Goal: Task Accomplishment & Management: Complete application form

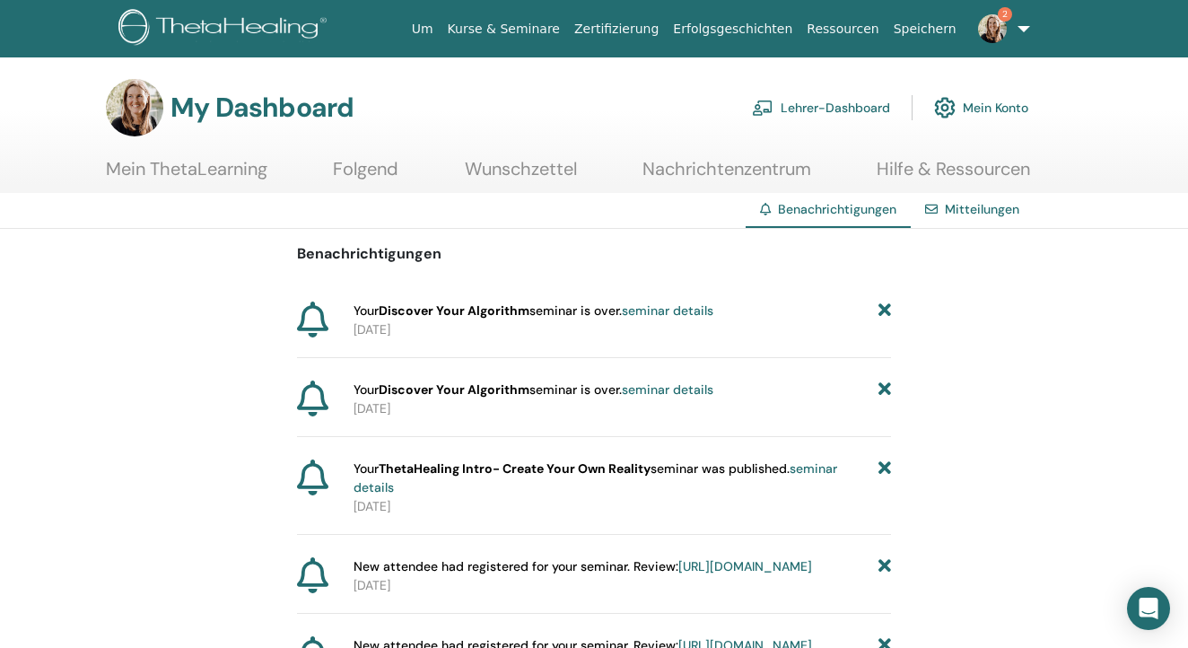
click at [882, 311] on icon at bounding box center [884, 310] width 13 height 19
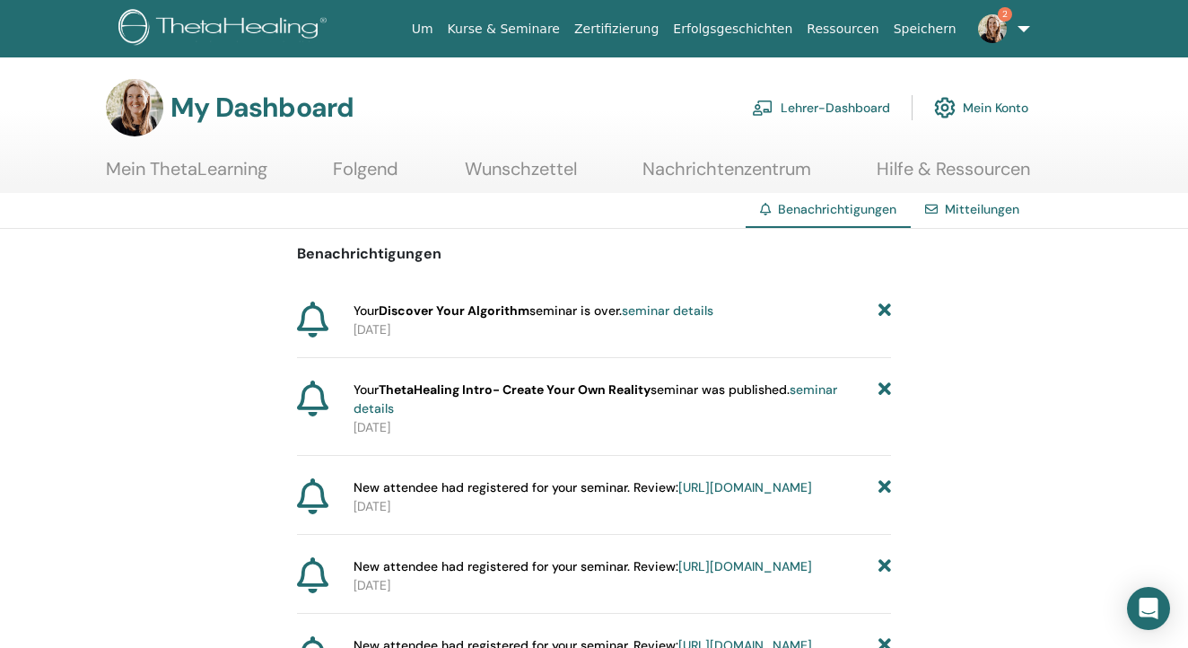
click at [882, 311] on icon at bounding box center [884, 310] width 13 height 19
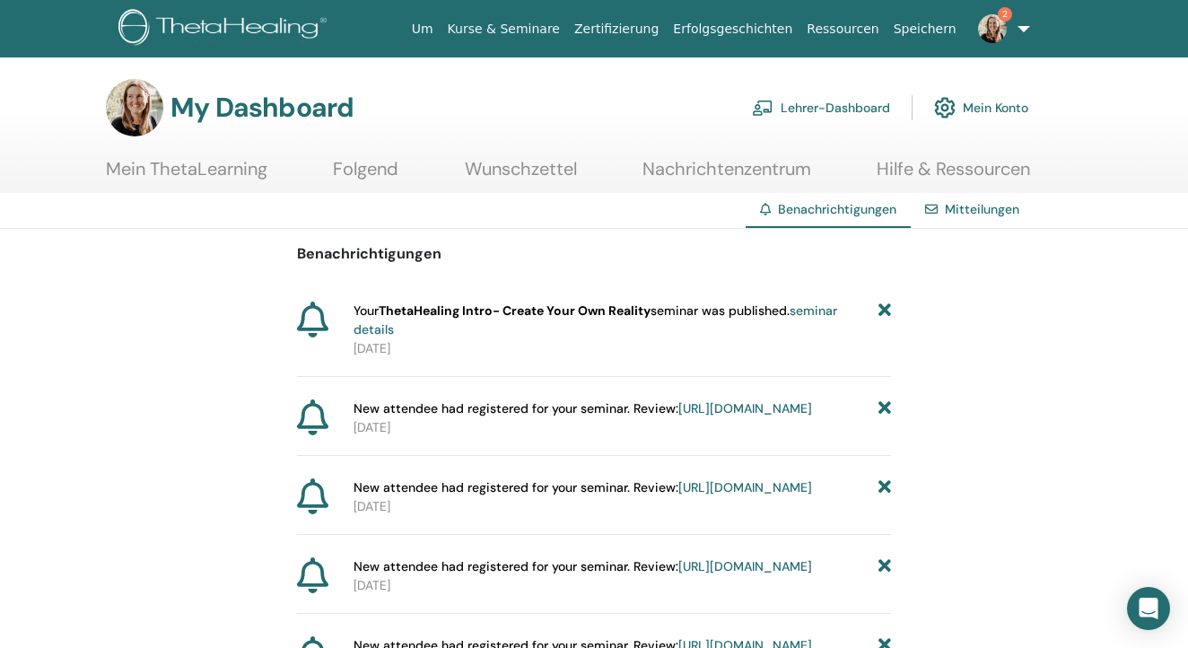
click at [882, 311] on icon at bounding box center [884, 320] width 13 height 38
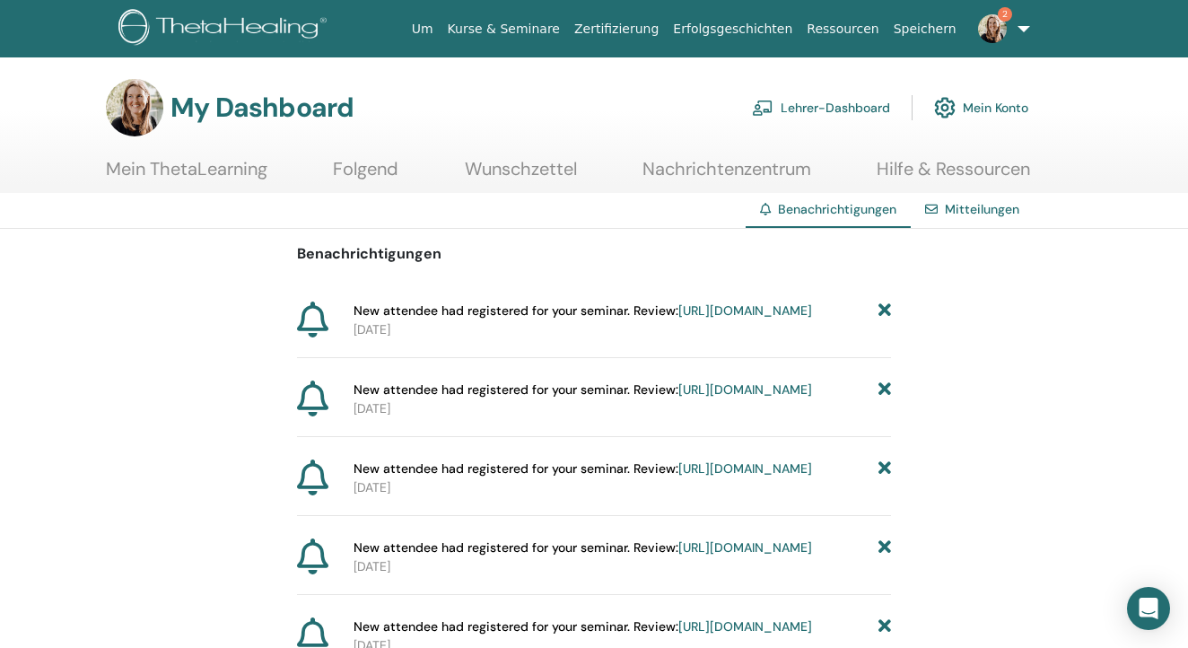
click at [714, 318] on link "[URL][DOMAIN_NAME]" at bounding box center [745, 310] width 134 height 16
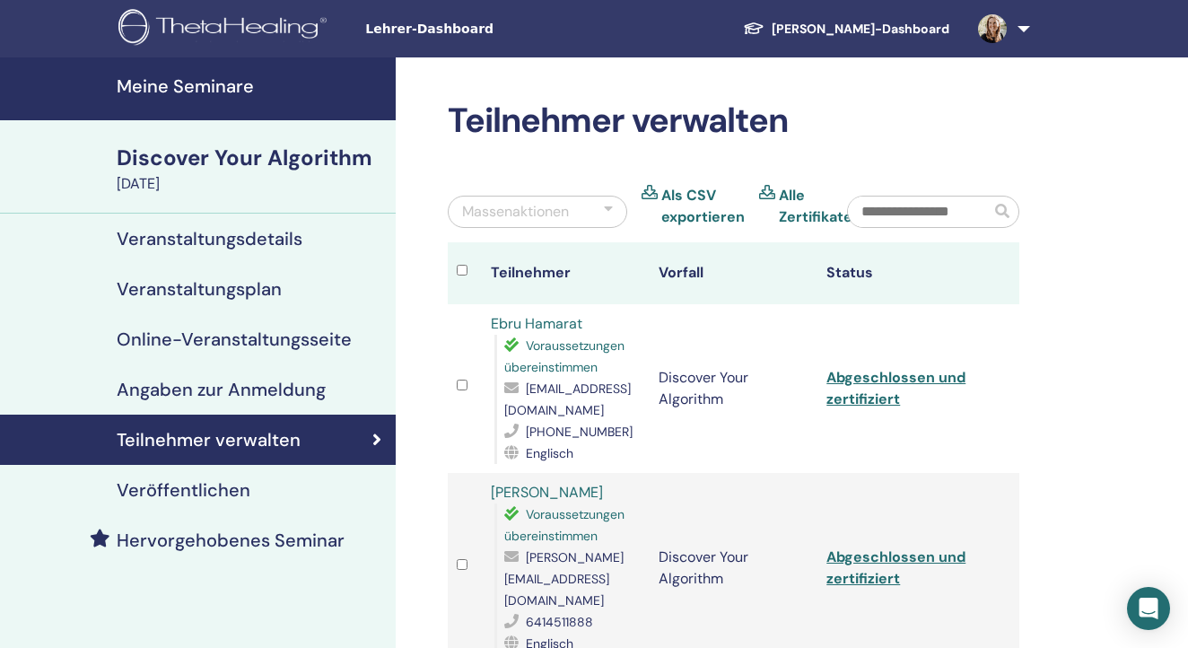
click at [1014, 23] on link at bounding box center [1000, 28] width 74 height 57
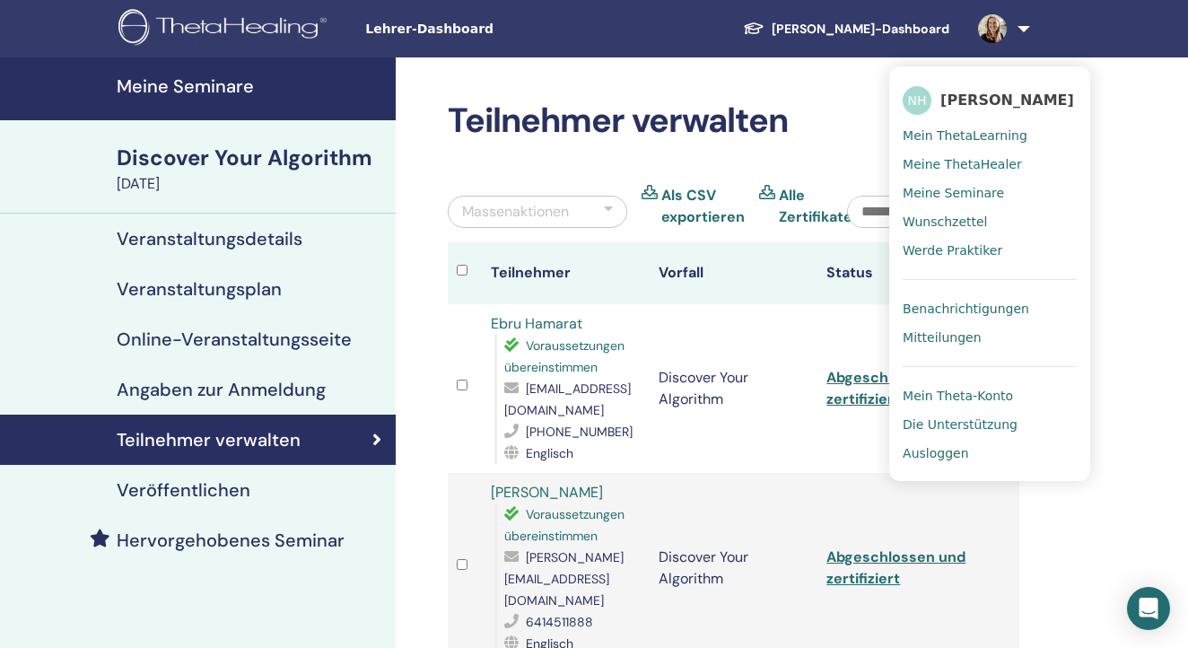
click at [932, 301] on span "Benachrichtigungen" at bounding box center [965, 309] width 126 height 16
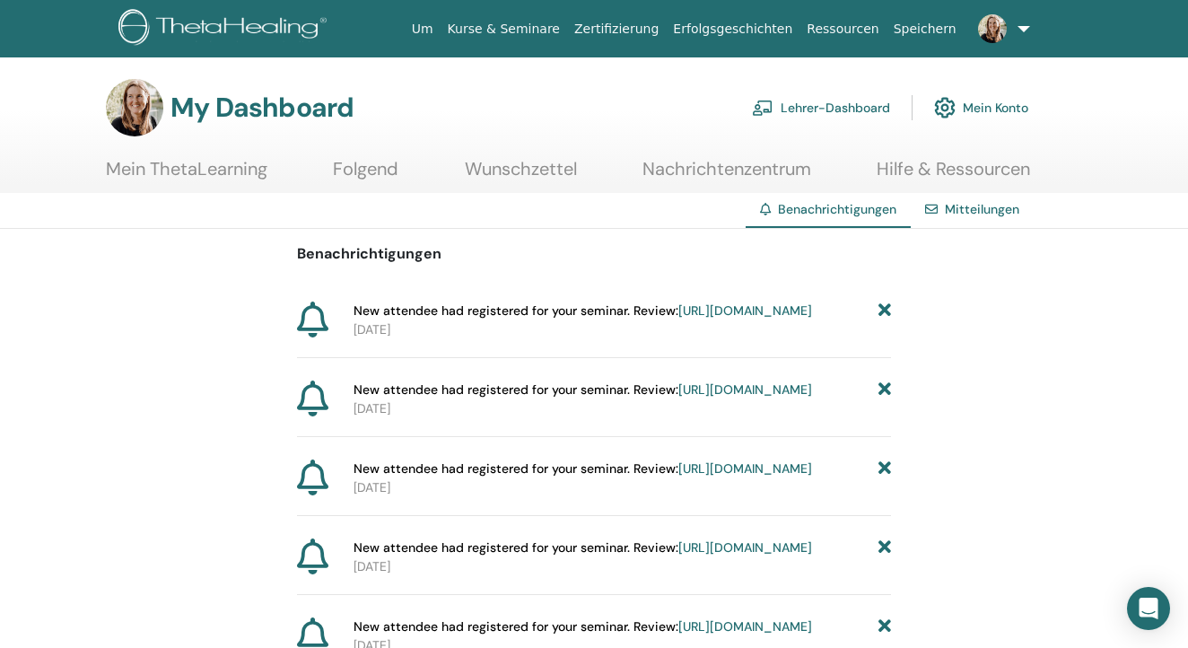
click at [884, 315] on icon at bounding box center [884, 310] width 13 height 19
click at [696, 318] on link "https://member.thetahealing.com/instructor/seminar/369369/attendees" at bounding box center [745, 310] width 134 height 16
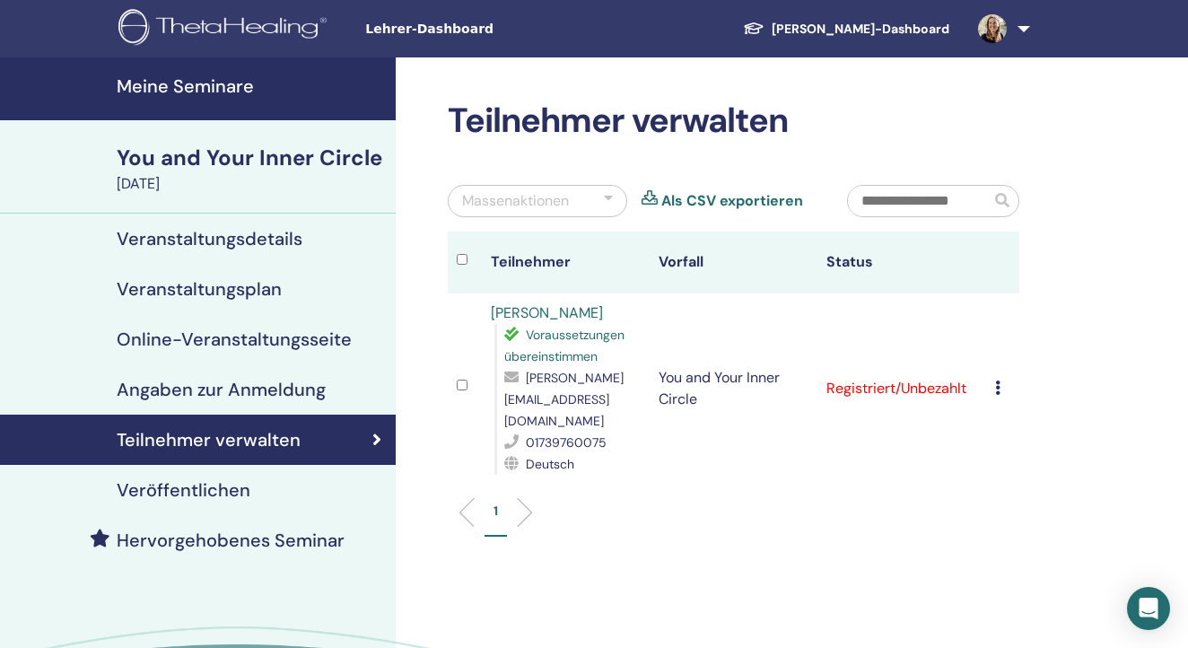
click at [1021, 27] on link at bounding box center [1000, 28] width 74 height 57
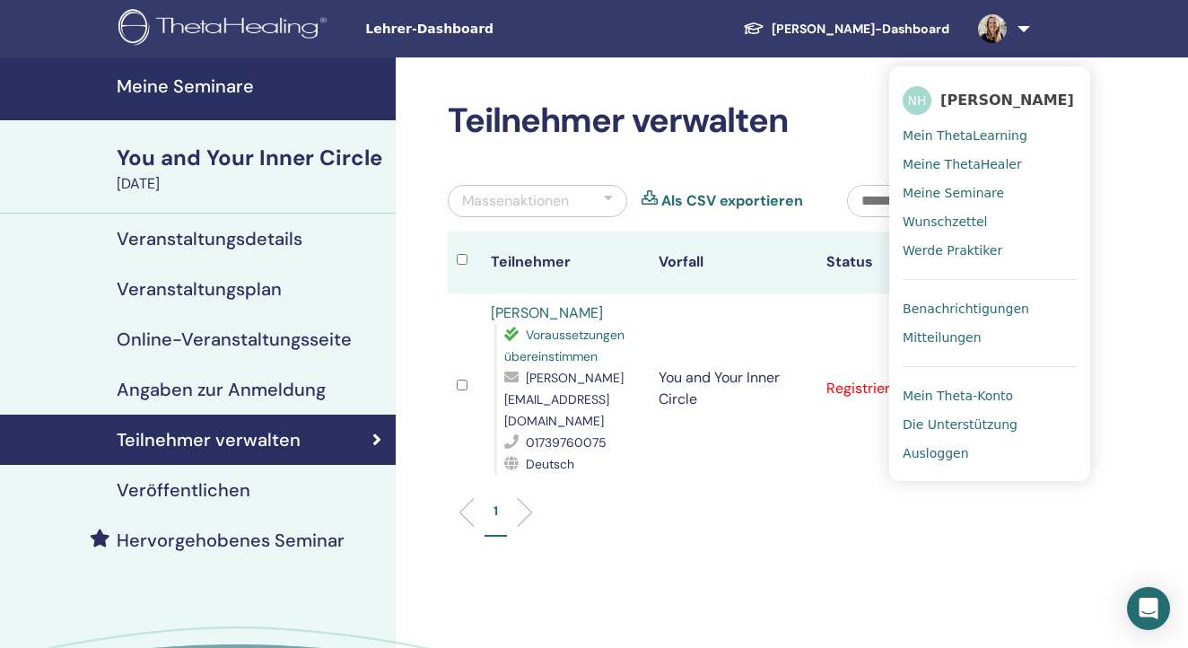
click at [961, 302] on span "Benachrichtigungen" at bounding box center [965, 309] width 126 height 16
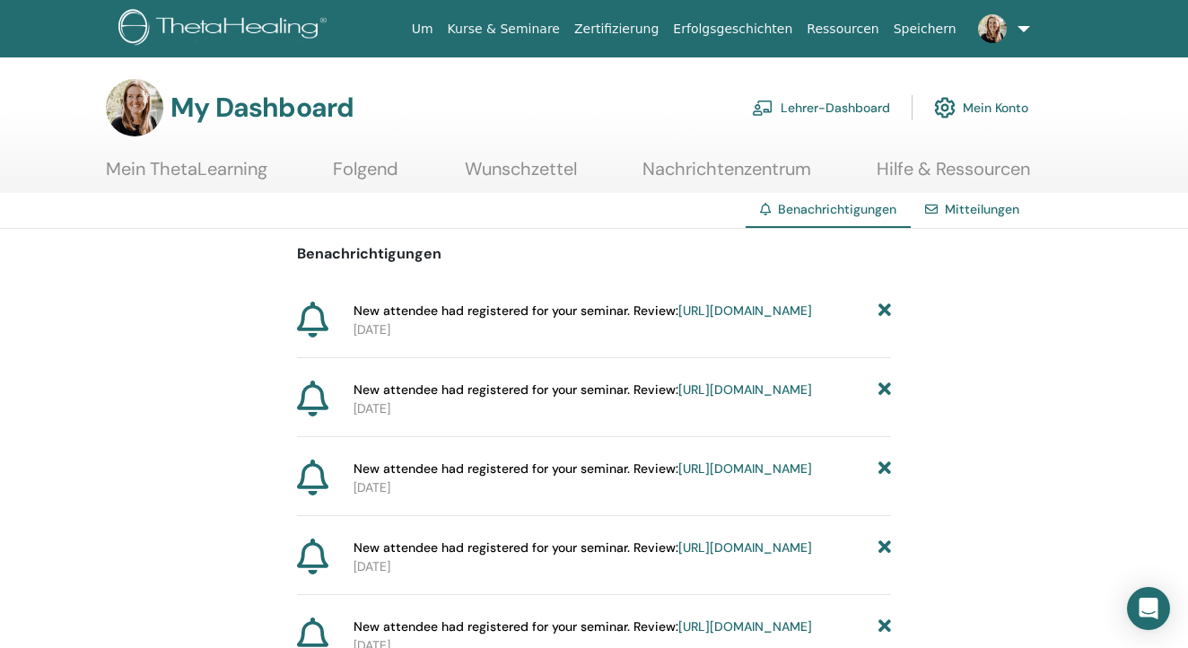
click at [678, 397] on link "[URL][DOMAIN_NAME]" at bounding box center [745, 389] width 134 height 16
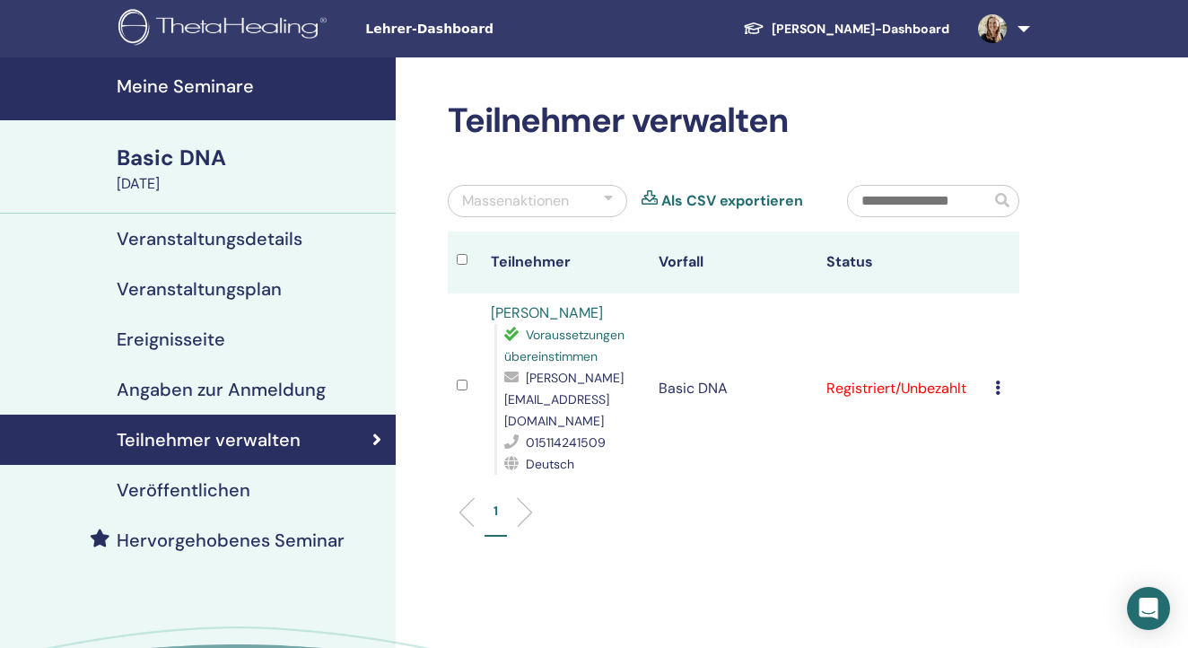
click at [1018, 26] on link at bounding box center [1000, 28] width 74 height 57
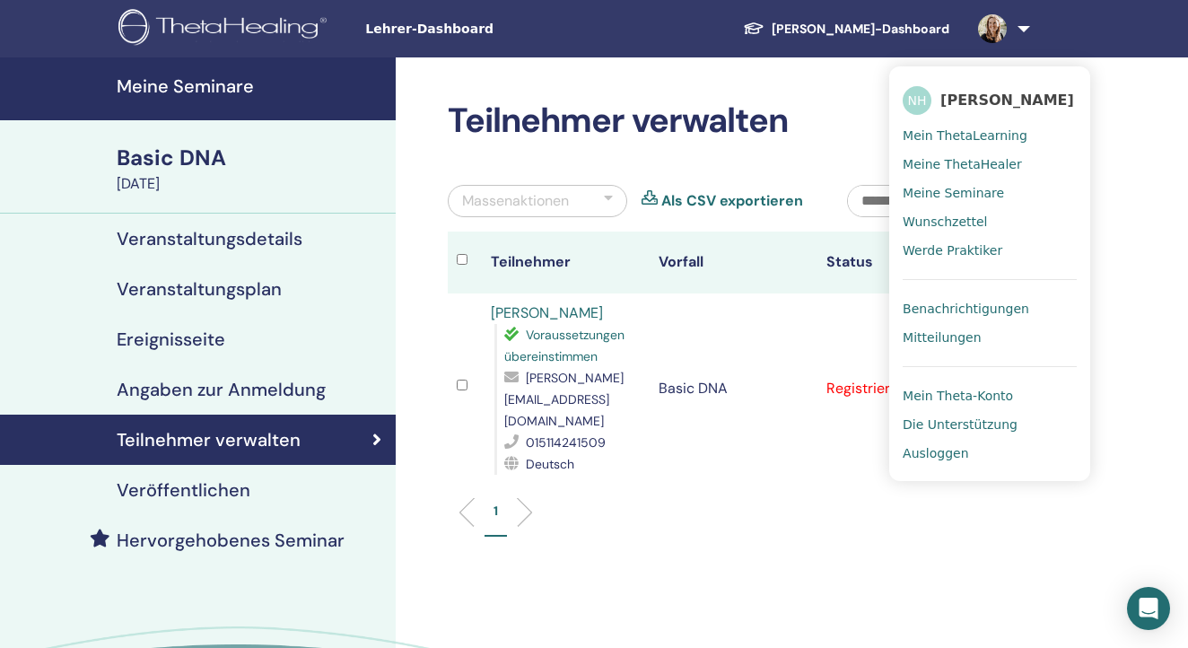
click at [954, 306] on span "Benachrichtigungen" at bounding box center [965, 309] width 126 height 16
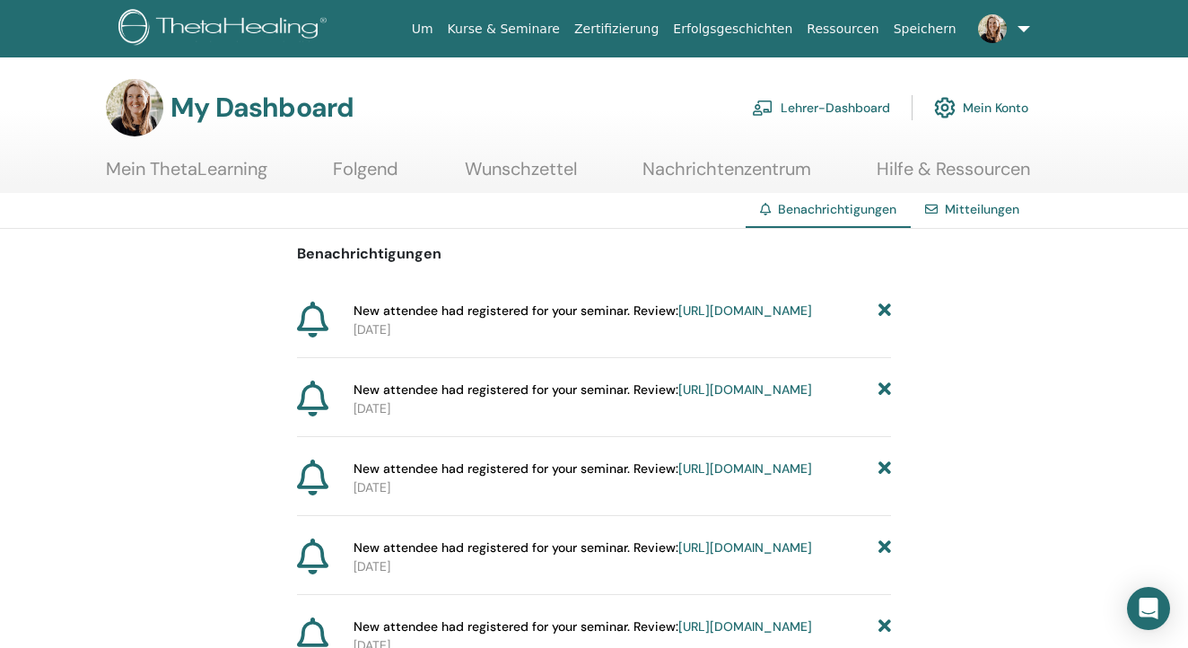
click at [678, 476] on link "[URL][DOMAIN_NAME]" at bounding box center [745, 468] width 134 height 16
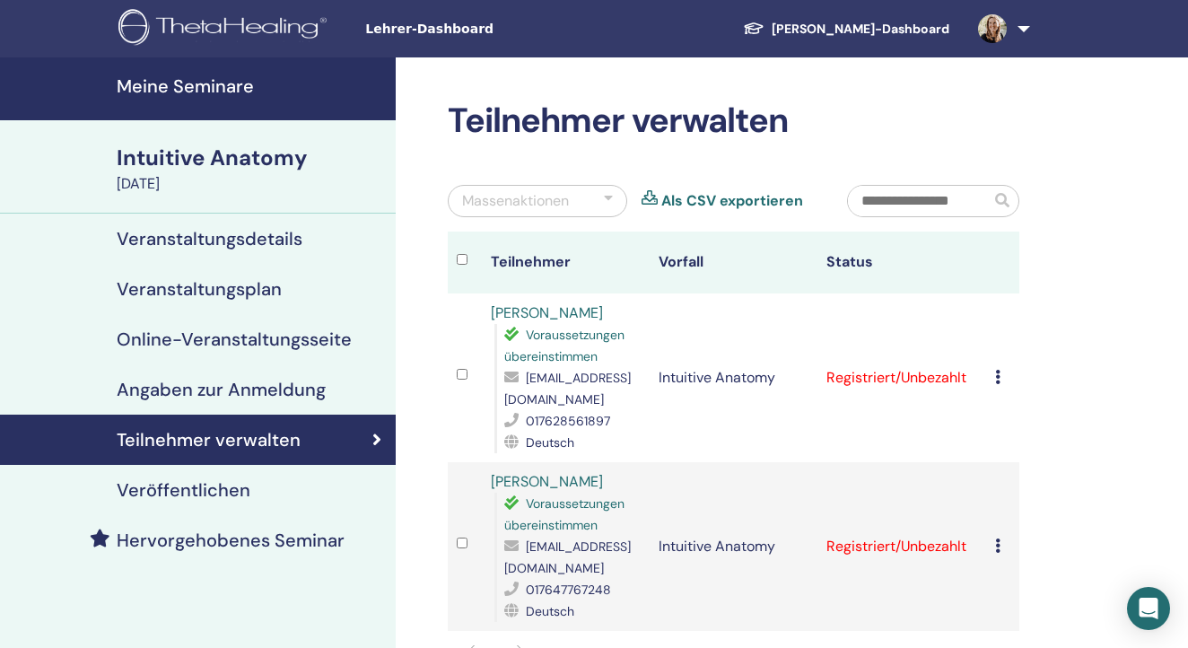
click at [199, 70] on link "Meine Seminare" at bounding box center [198, 88] width 396 height 63
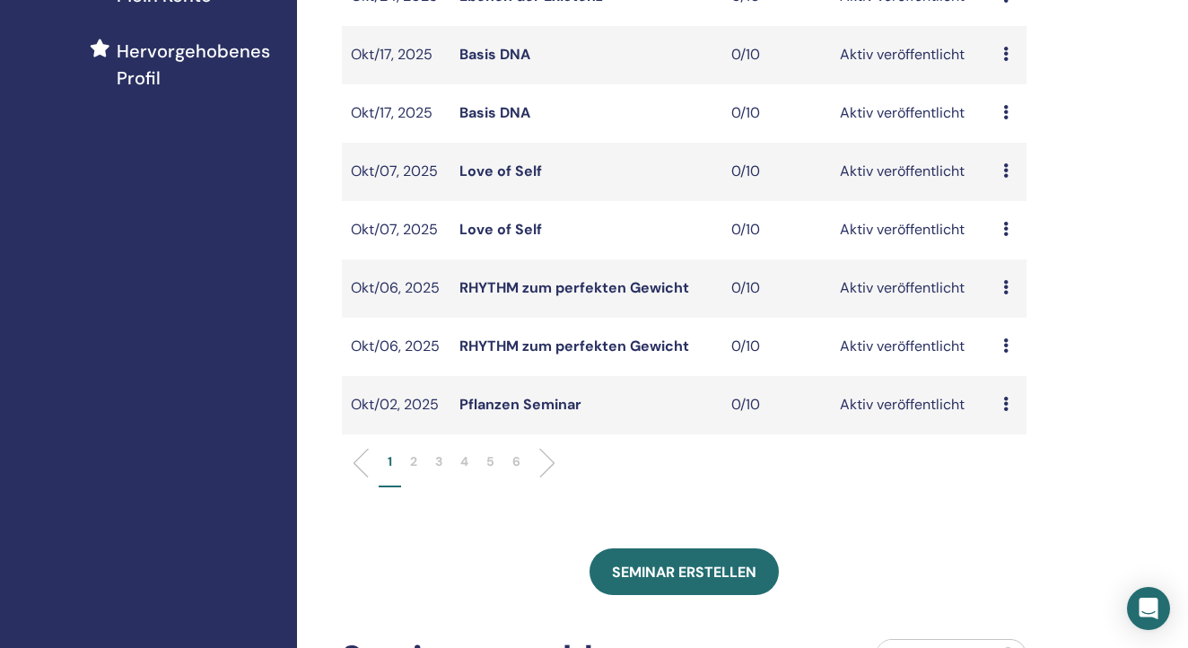
scroll to position [480, 0]
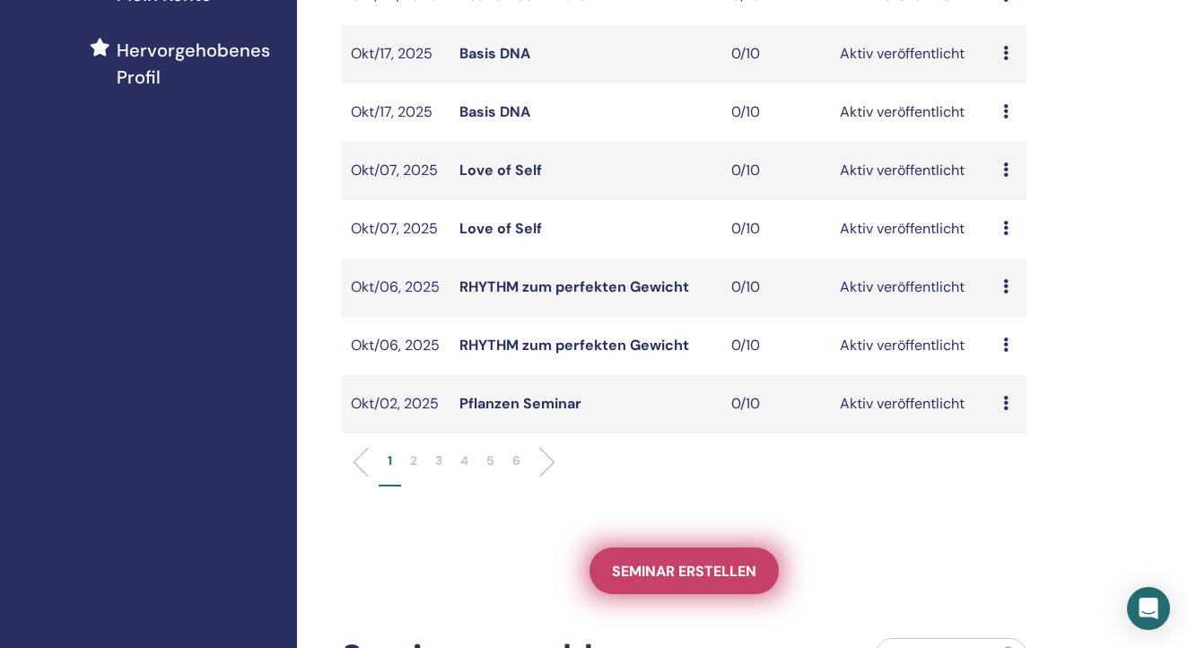
click at [669, 571] on span "Seminar erstellen" at bounding box center [684, 571] width 144 height 19
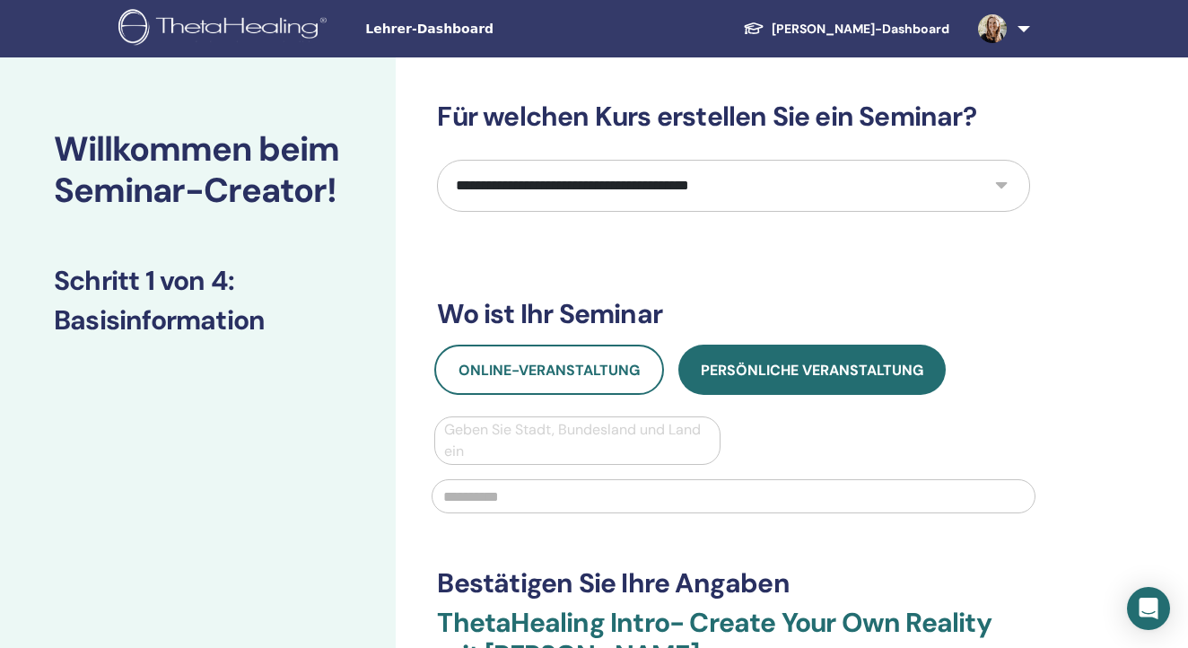
select select "****"
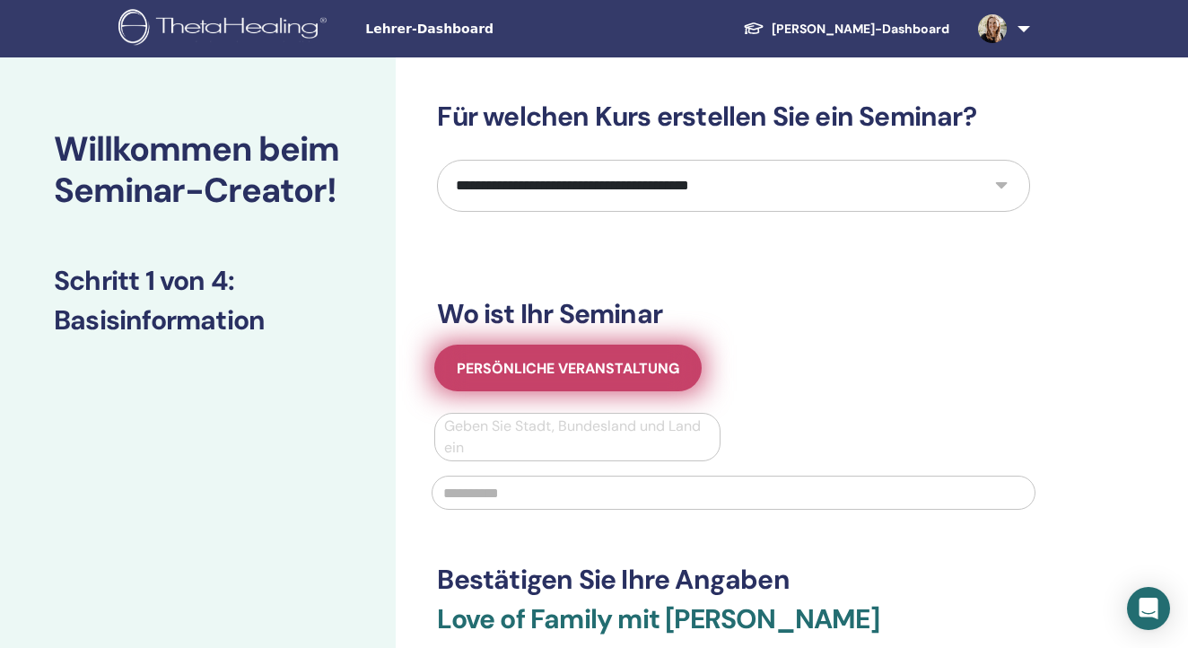
click at [605, 370] on span "Persönliche Veranstaltung" at bounding box center [568, 368] width 222 height 19
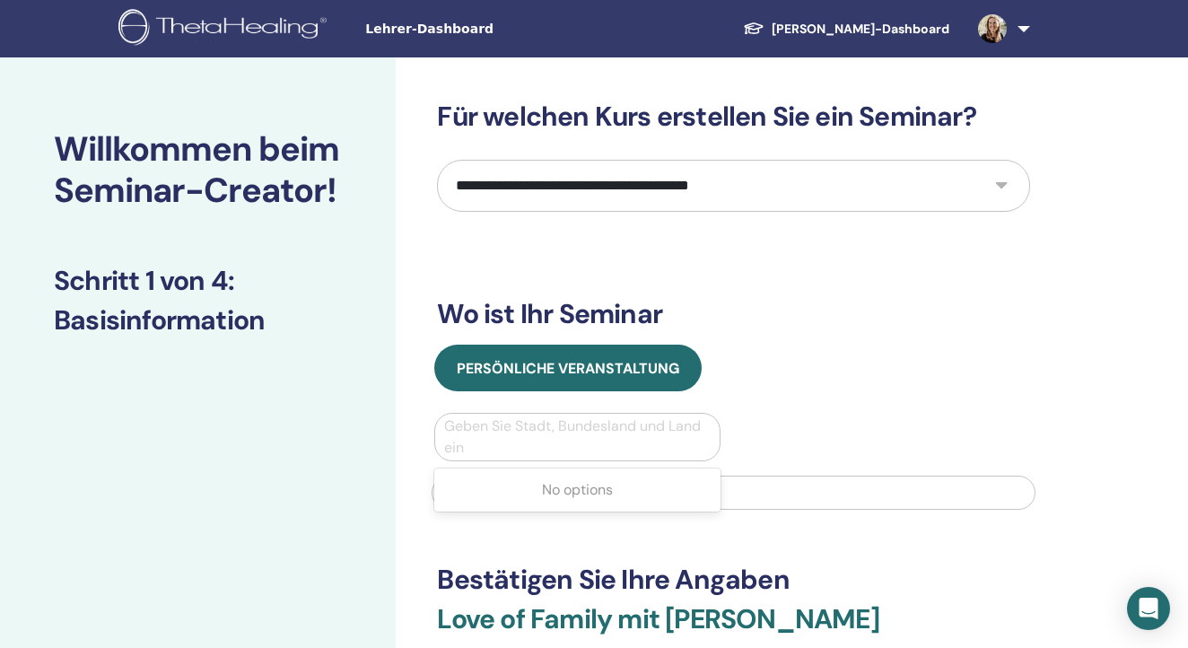
click at [544, 431] on div "Geben Sie Stadt, Bundesland und Land ein" at bounding box center [577, 436] width 266 height 43
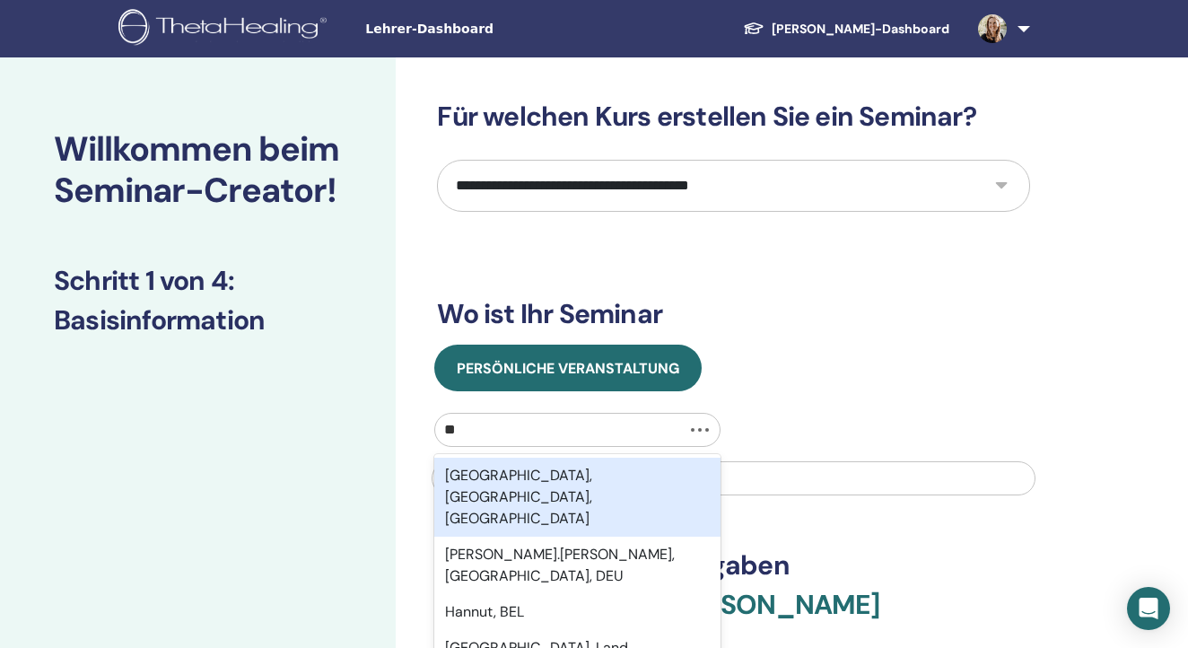
type input "*"
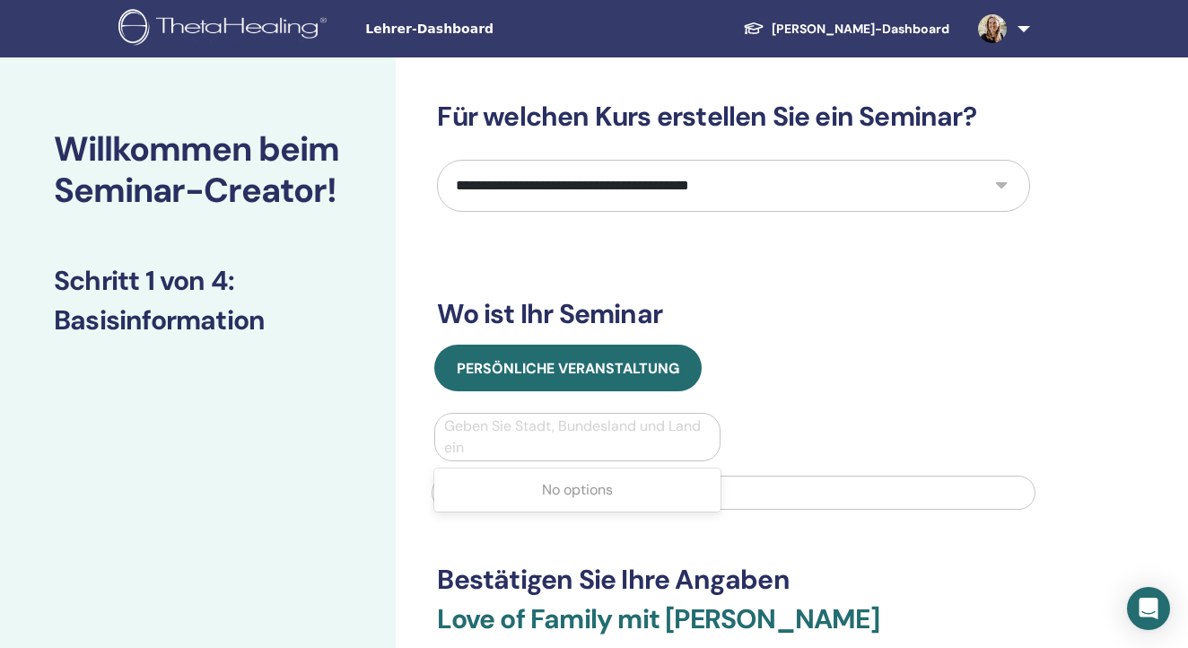
click at [986, 30] on img at bounding box center [992, 28] width 29 height 29
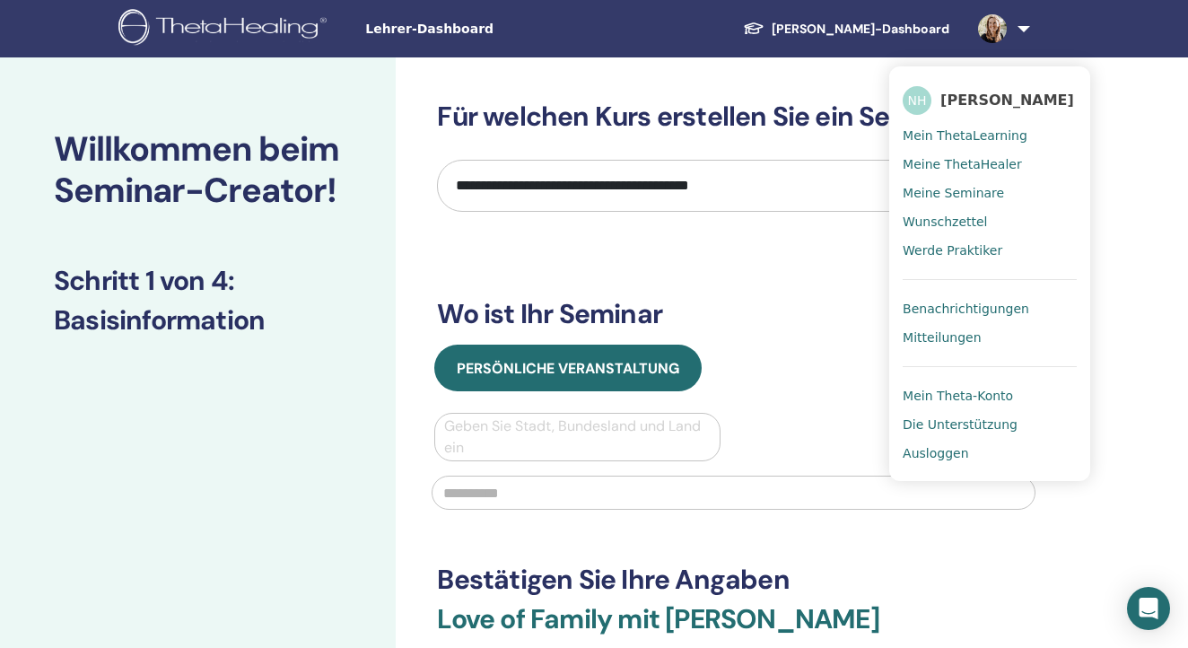
click at [954, 196] on span "Meine Seminare" at bounding box center [952, 193] width 101 height 16
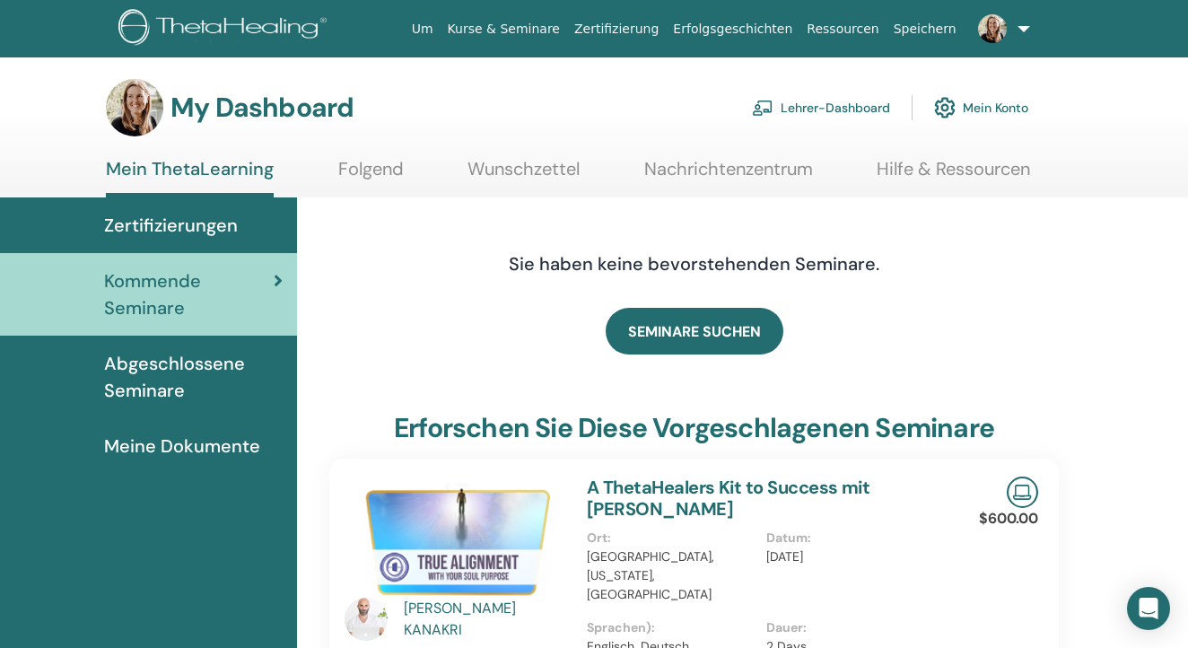
click at [824, 105] on link "Lehrer-Dashboard" at bounding box center [821, 107] width 138 height 39
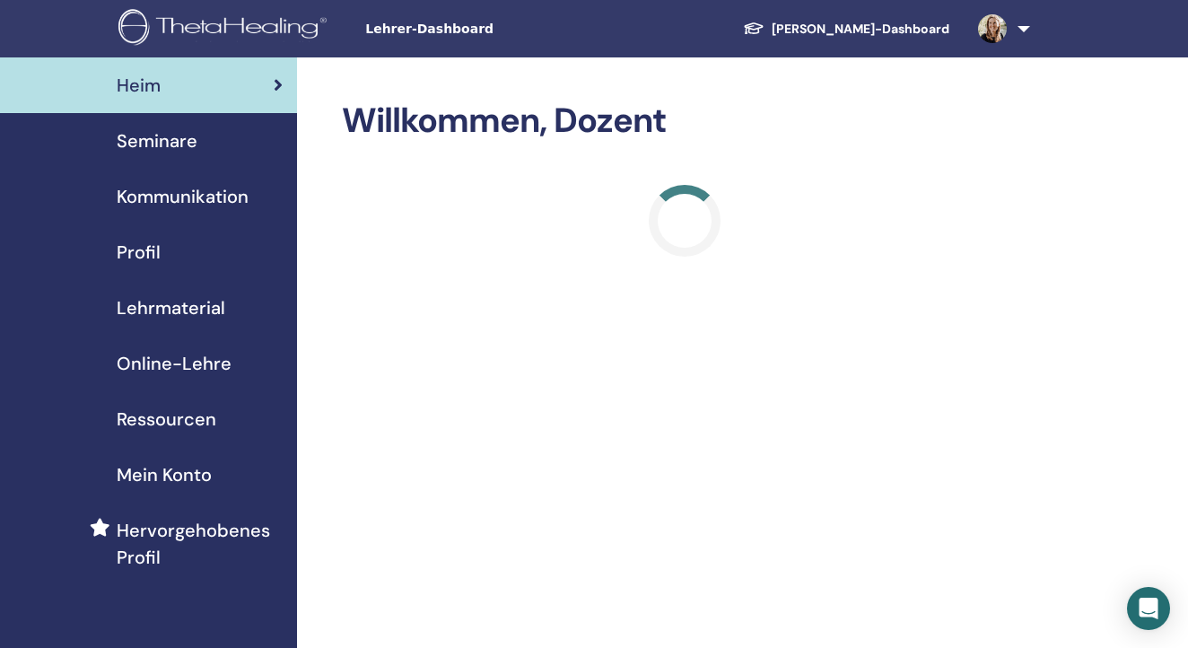
click at [188, 309] on span "Lehrmaterial" at bounding box center [171, 307] width 109 height 27
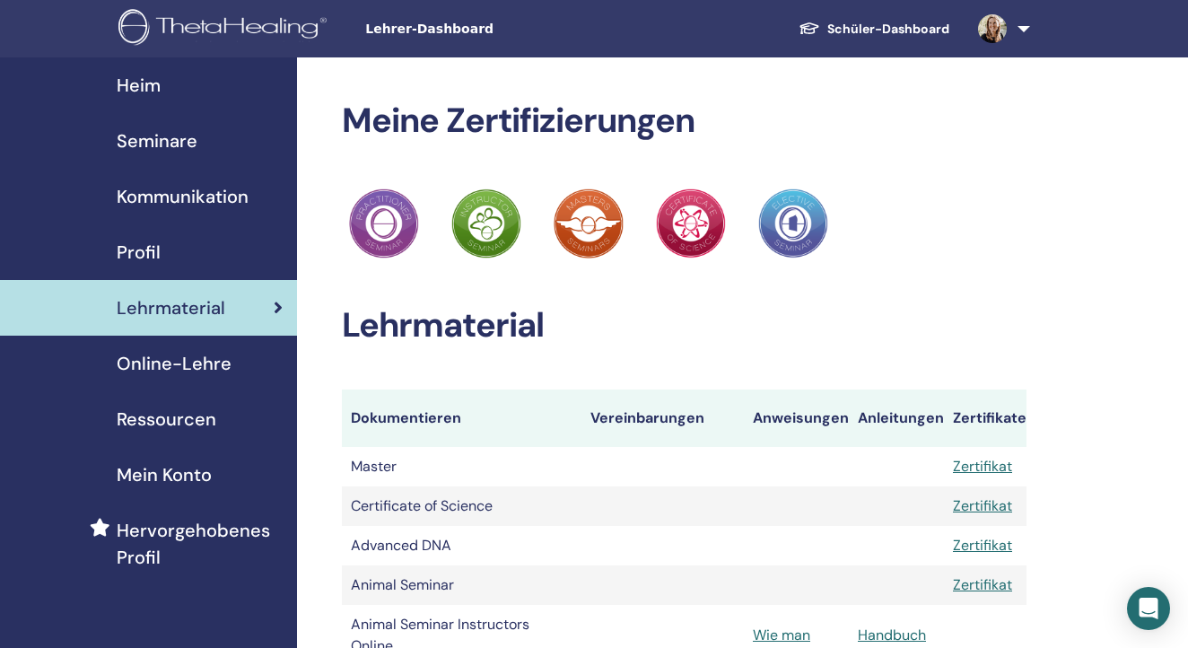
click at [187, 362] on span "Online-Lehre" at bounding box center [174, 363] width 115 height 27
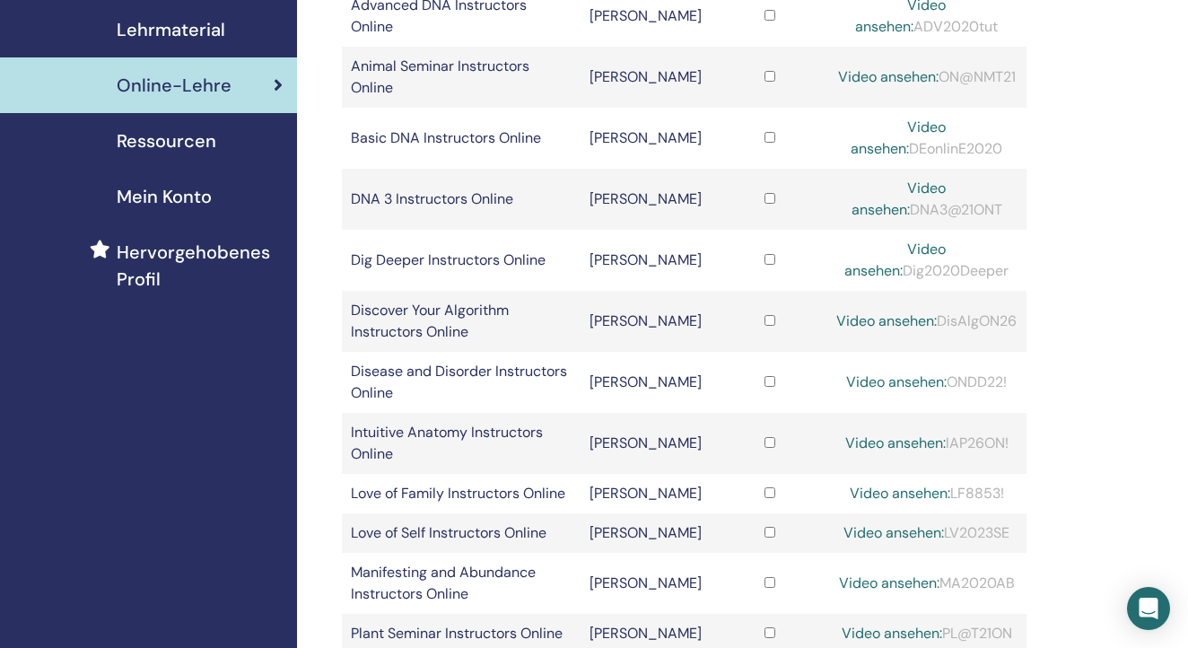
scroll to position [266, 0]
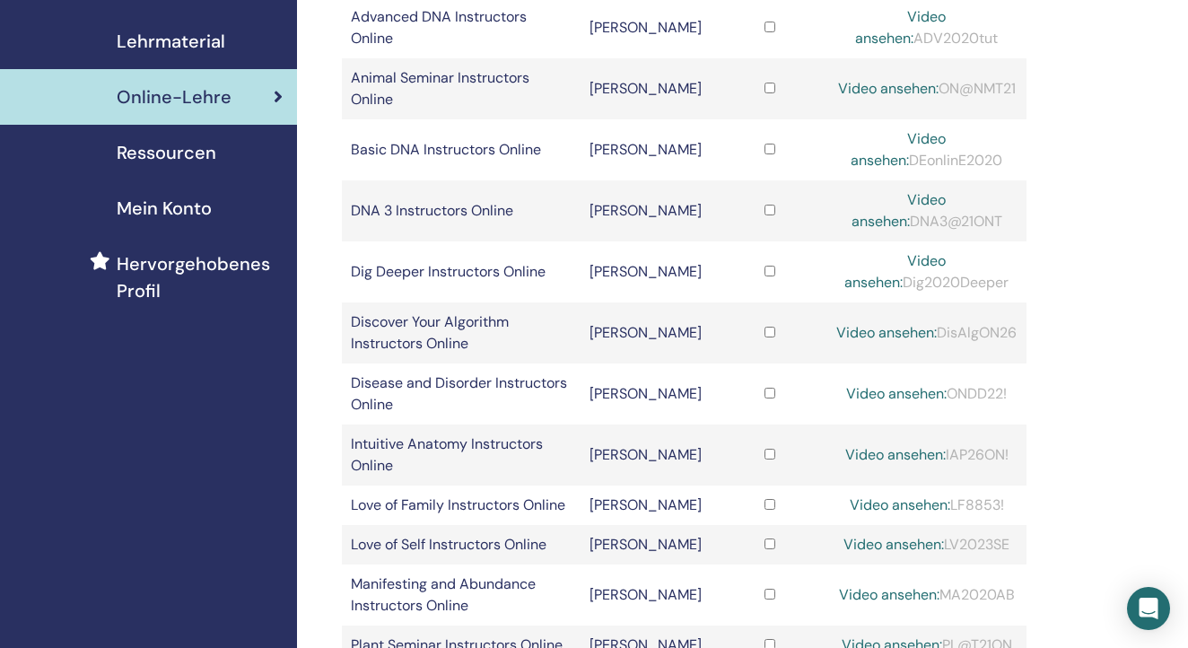
click at [209, 39] on span "Lehrmaterial" at bounding box center [171, 41] width 109 height 27
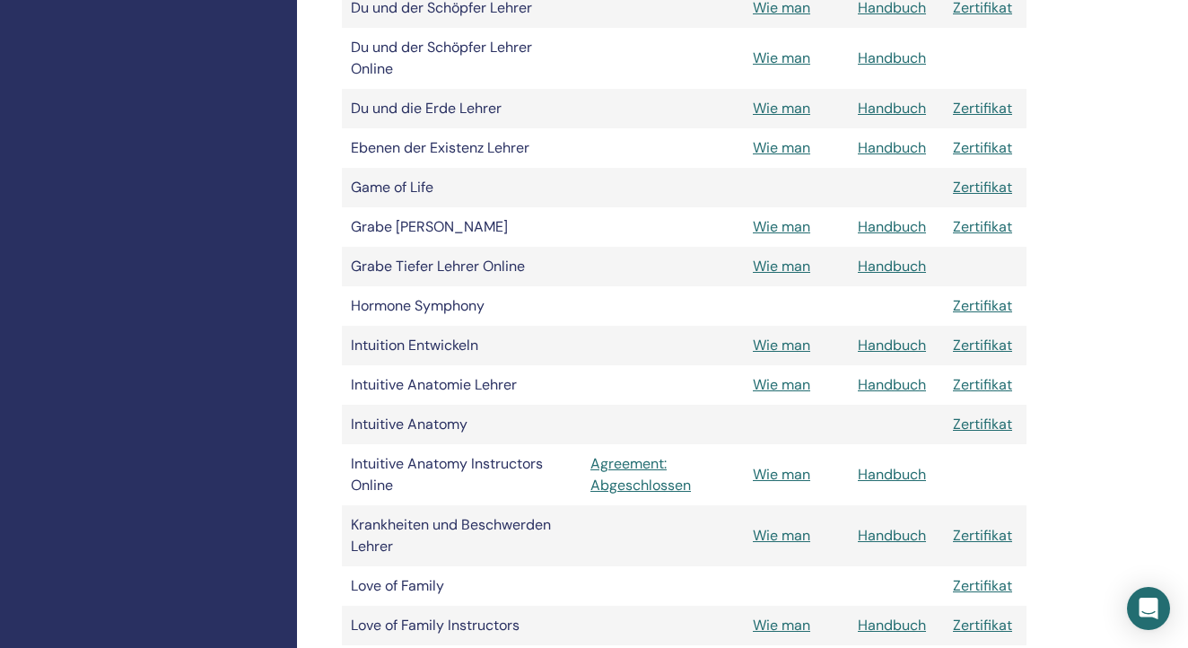
scroll to position [1519, 0]
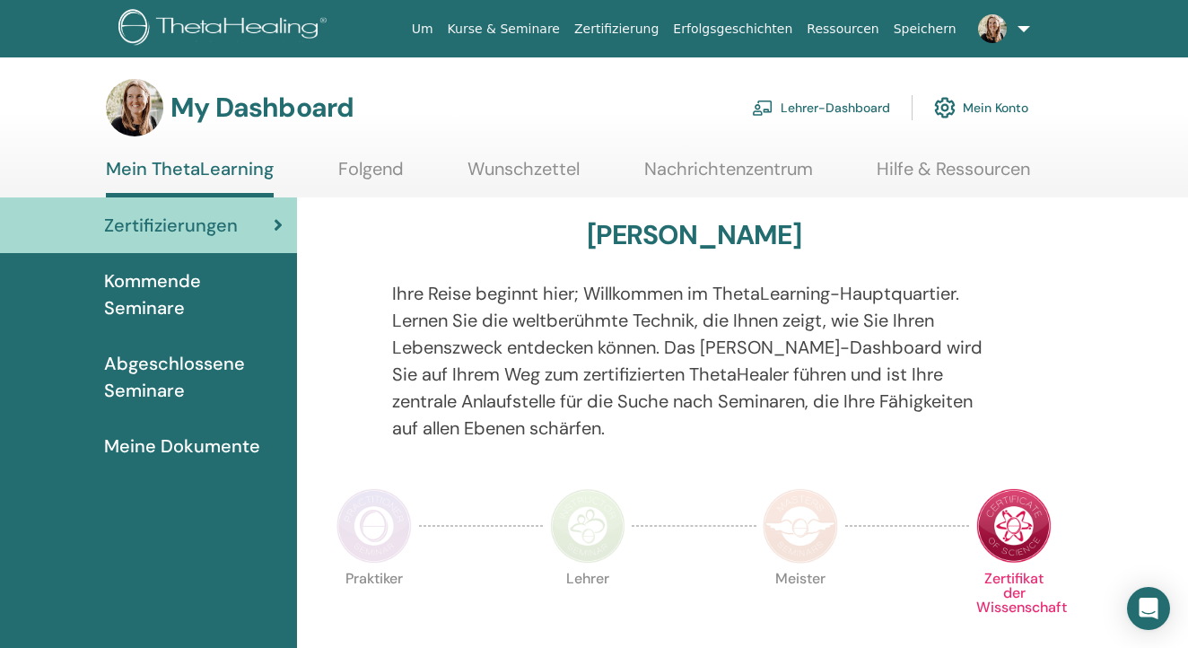
click at [842, 105] on link "Lehrer-Dashboard" at bounding box center [821, 107] width 138 height 39
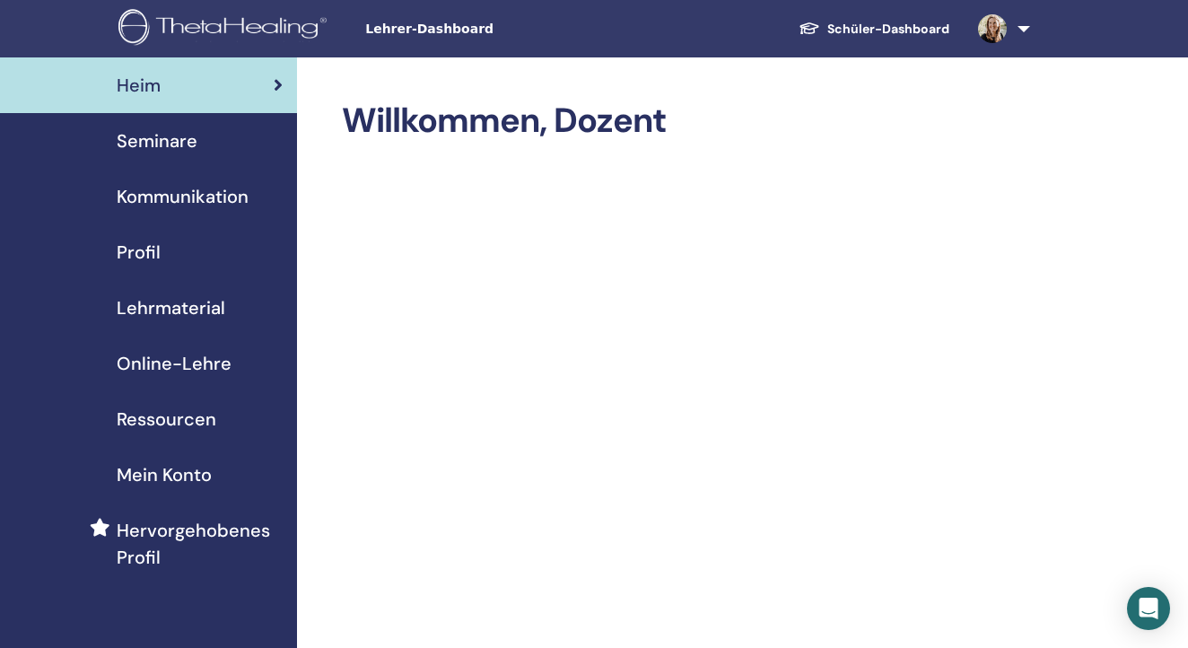
click at [163, 144] on span "Seminare" at bounding box center [157, 140] width 81 height 27
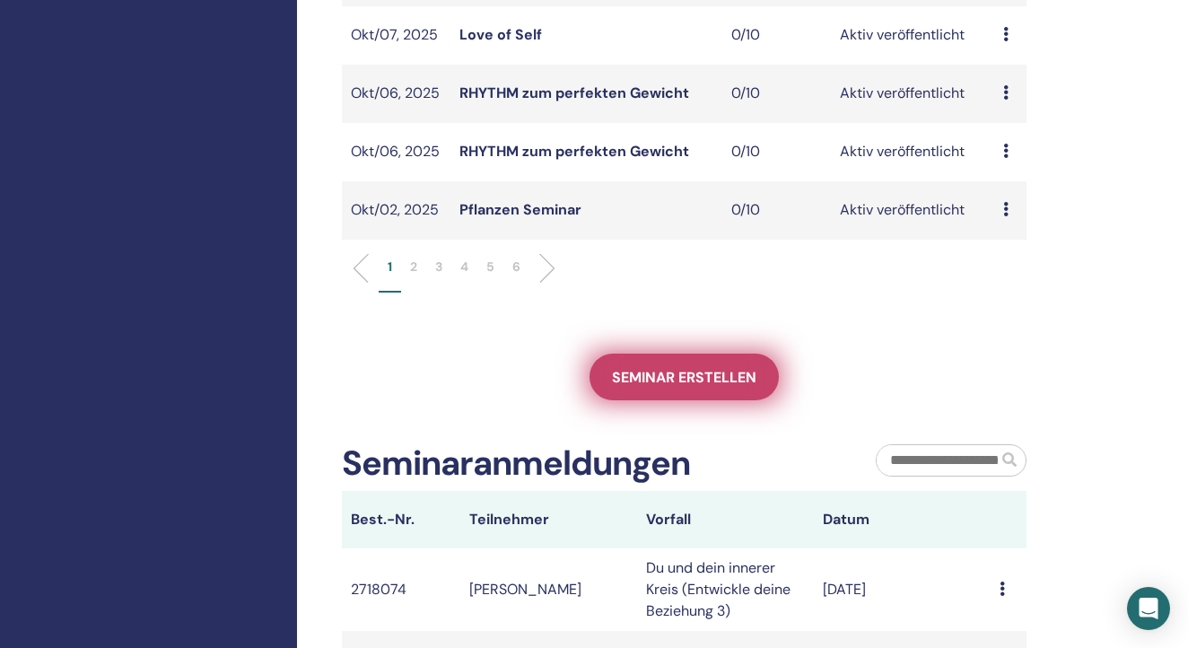
scroll to position [679, 0]
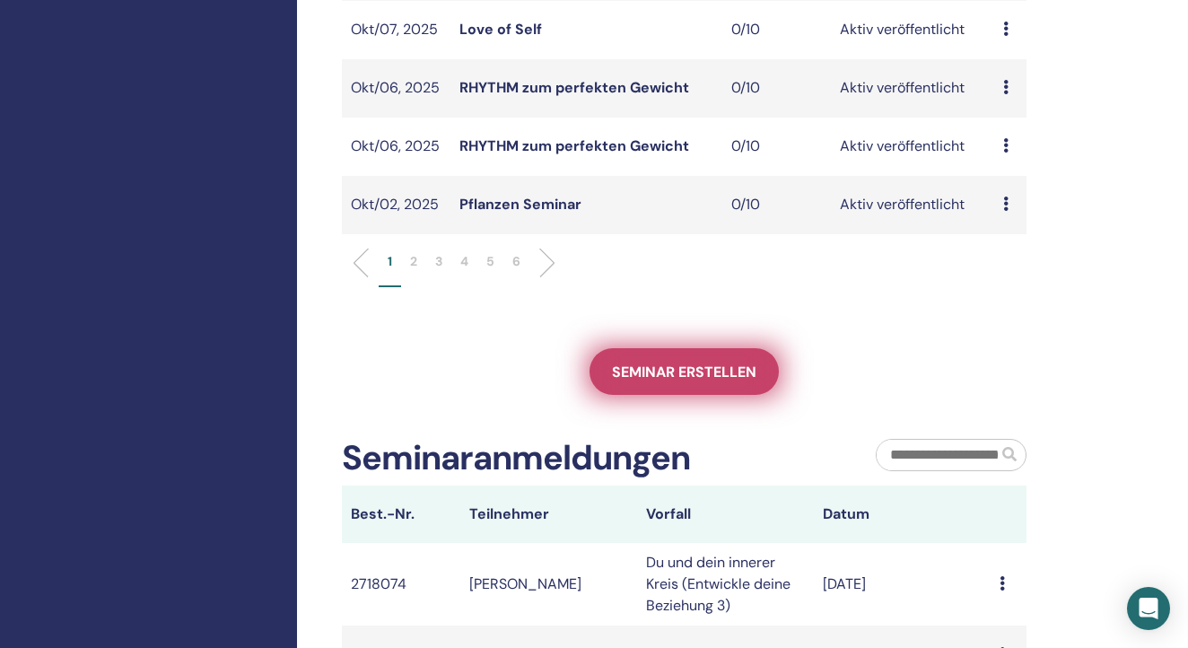
click at [699, 370] on span "Seminar erstellen" at bounding box center [684, 371] width 144 height 19
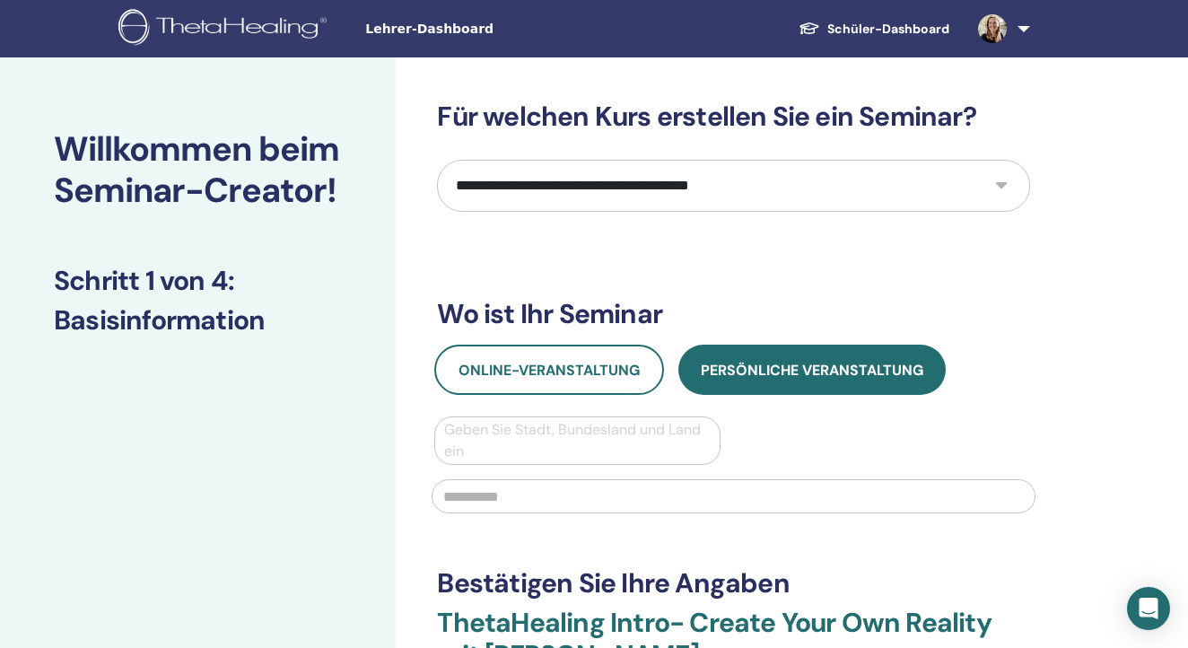
select select "****"
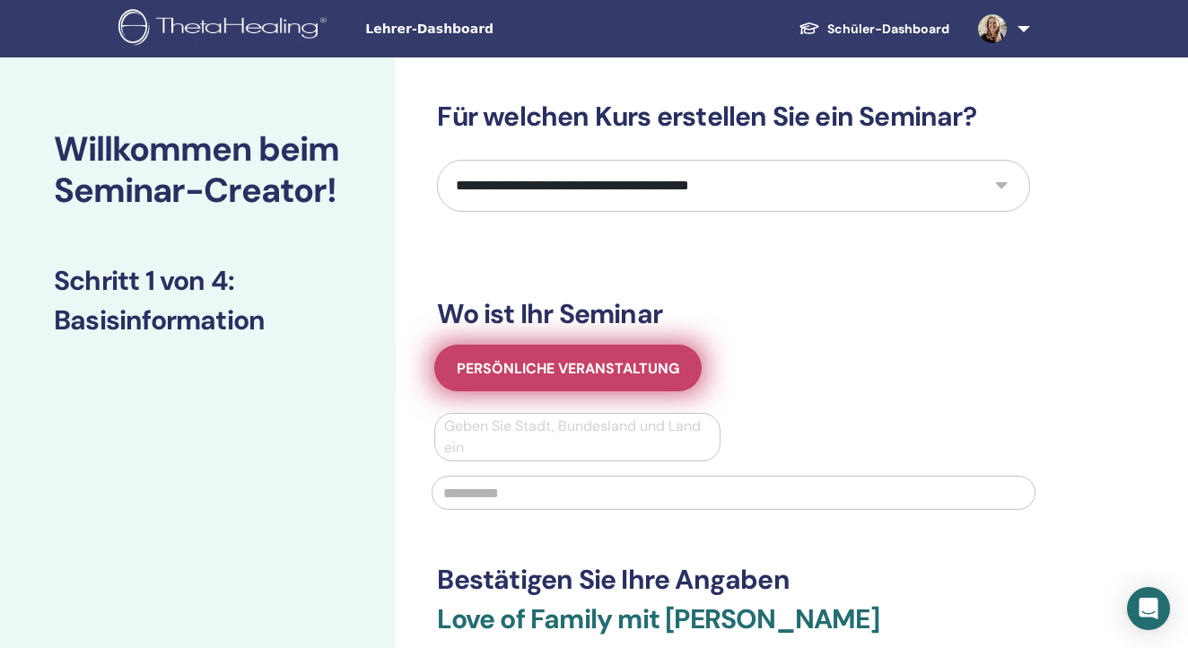
click at [609, 371] on span "Persönliche Veranstaltung" at bounding box center [568, 368] width 222 height 19
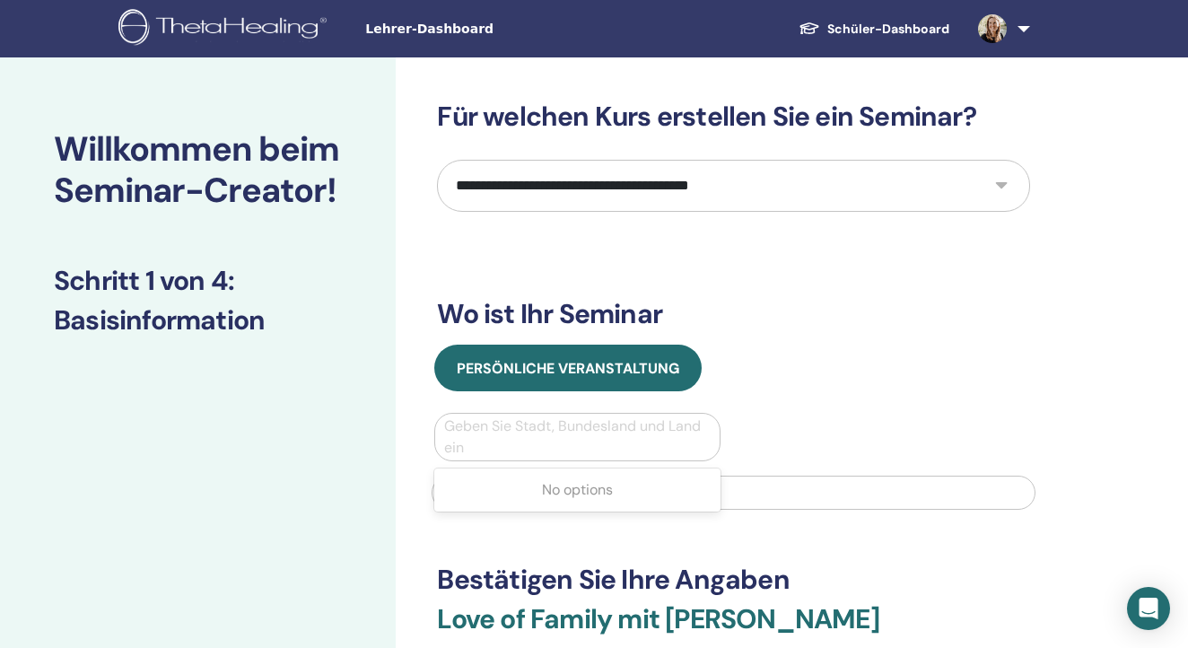
click at [517, 447] on div at bounding box center [577, 436] width 266 height 25
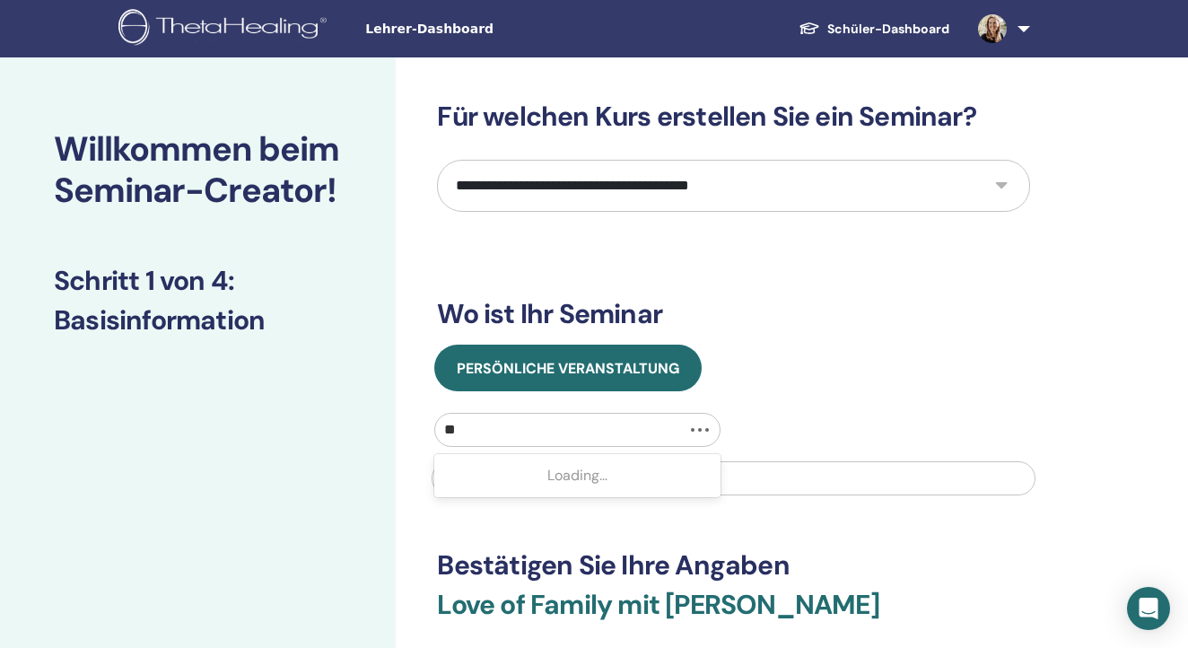
type input "***"
type input "**********"
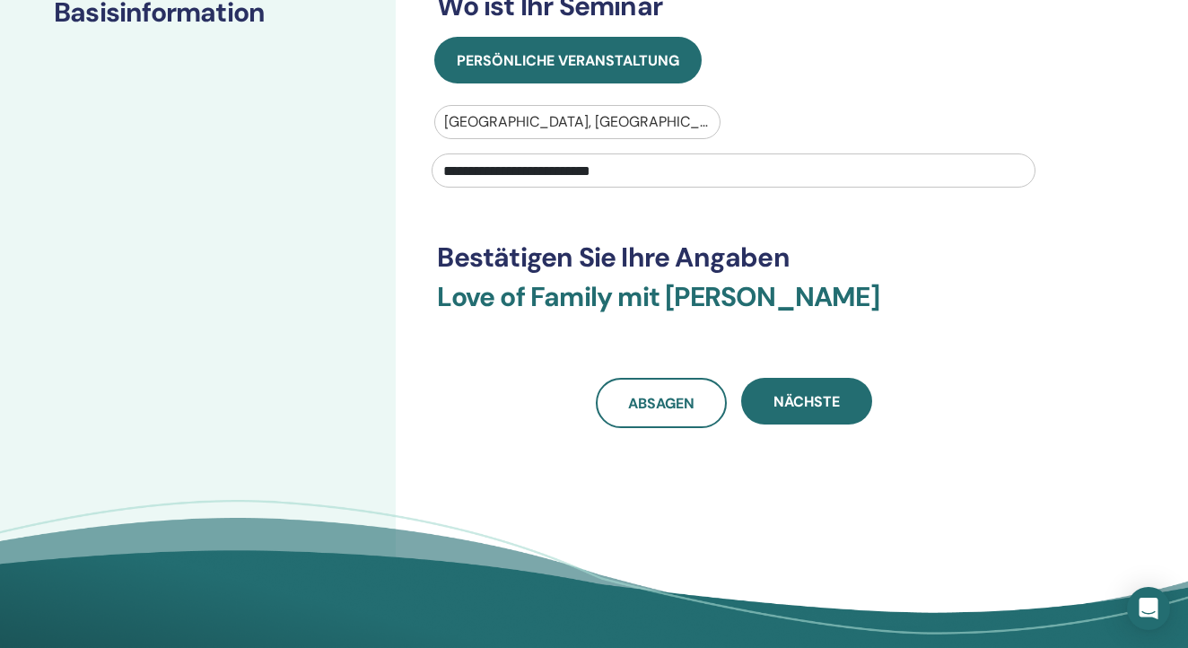
scroll to position [316, 0]
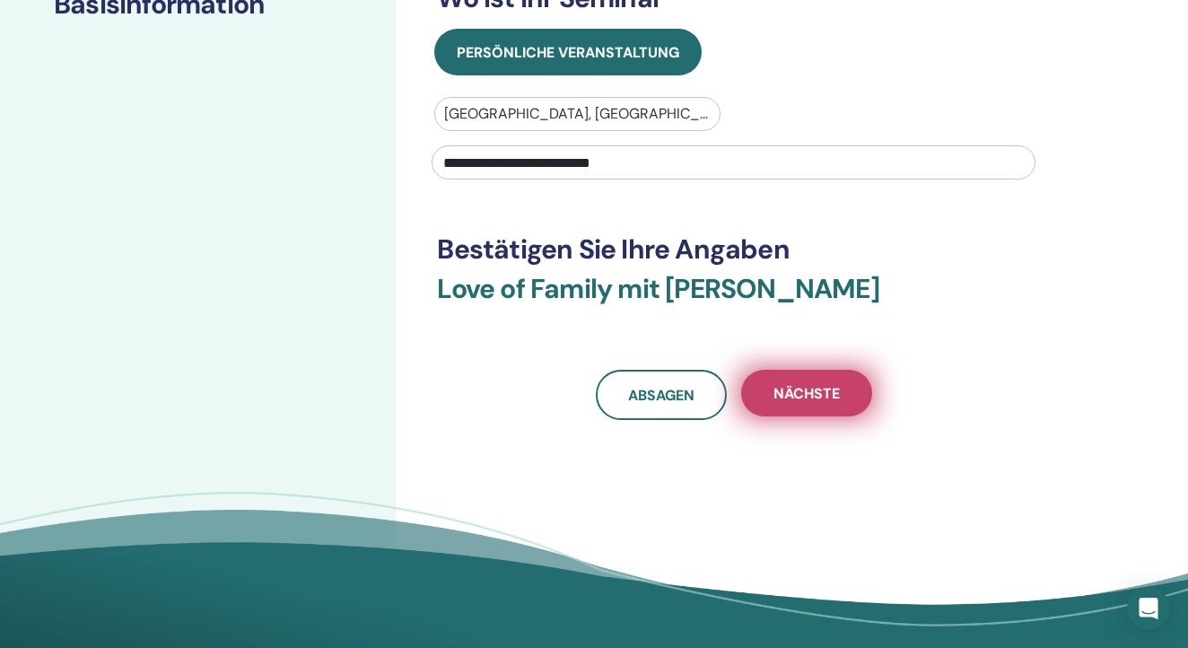
click at [802, 409] on button "Nächste" at bounding box center [806, 393] width 131 height 47
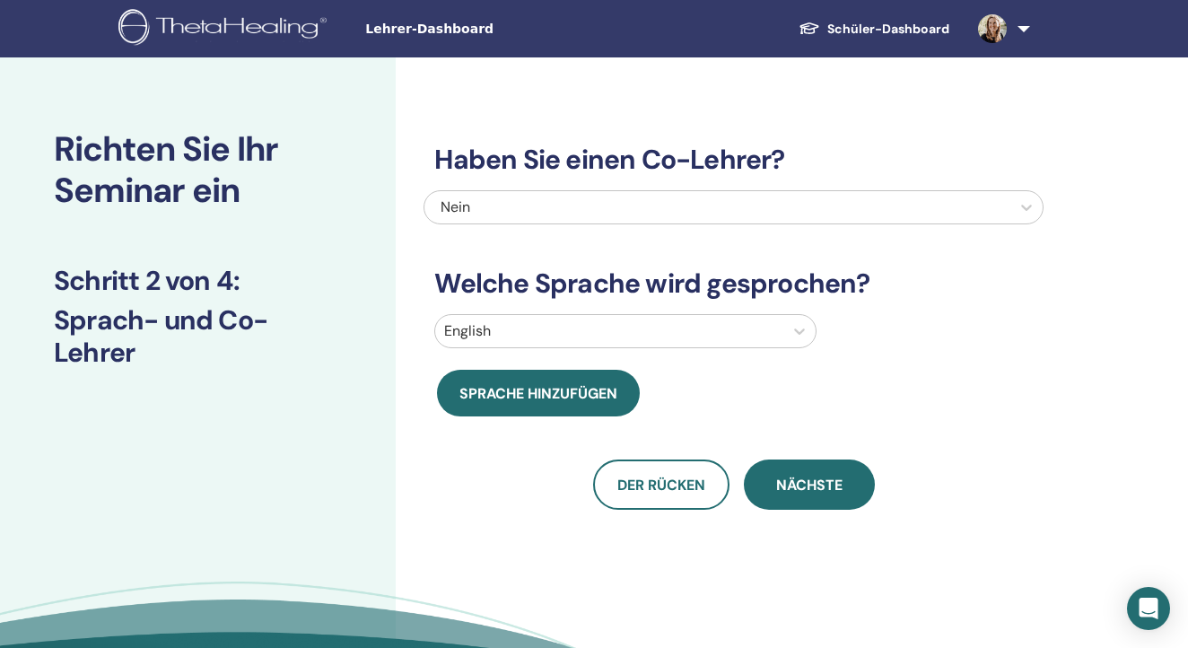
scroll to position [0, 0]
click at [791, 329] on icon at bounding box center [799, 331] width 18 height 18
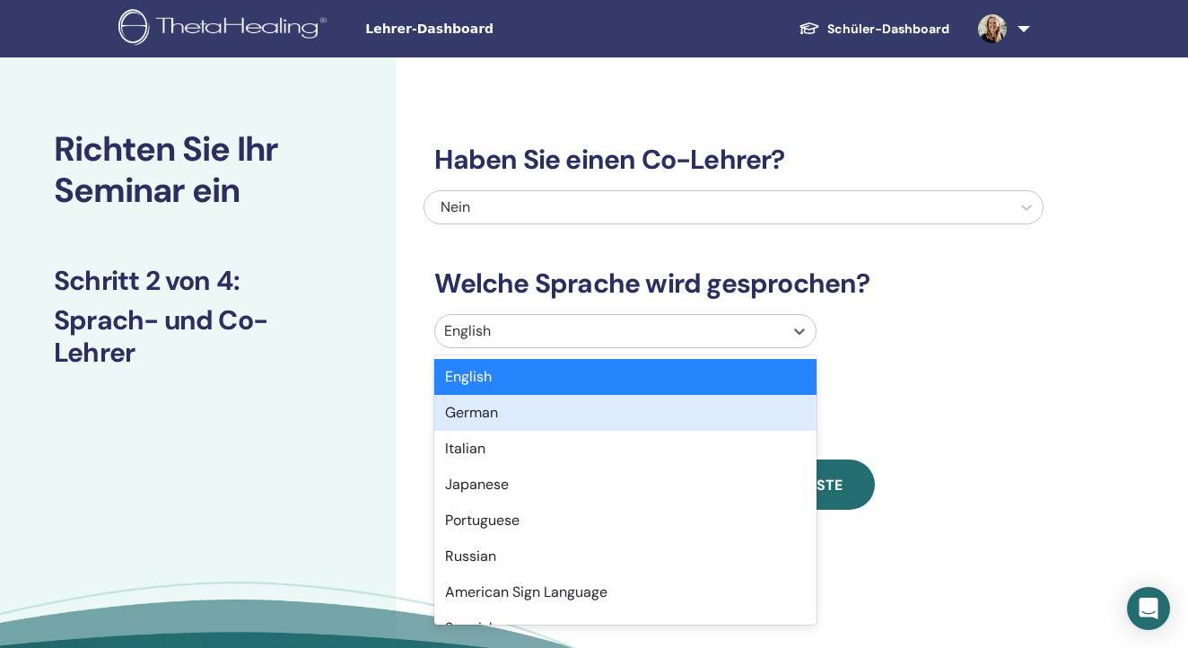
click at [642, 405] on div "German" at bounding box center [624, 413] width 381 height 36
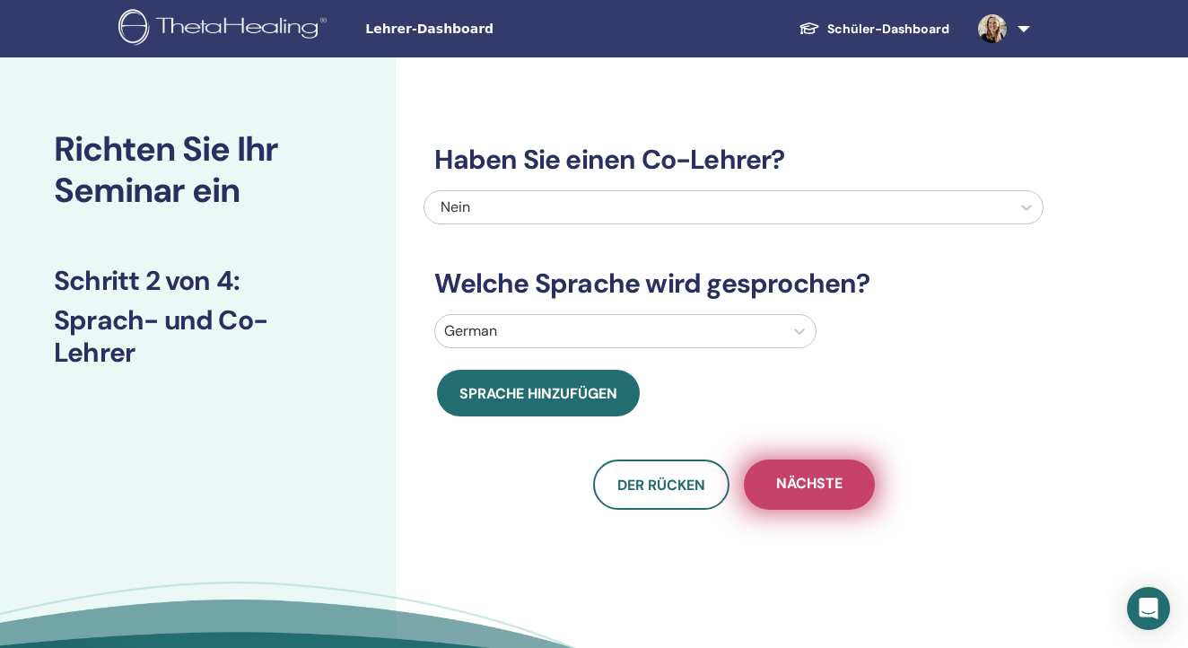
click at [799, 486] on span "Nächste" at bounding box center [809, 485] width 66 height 22
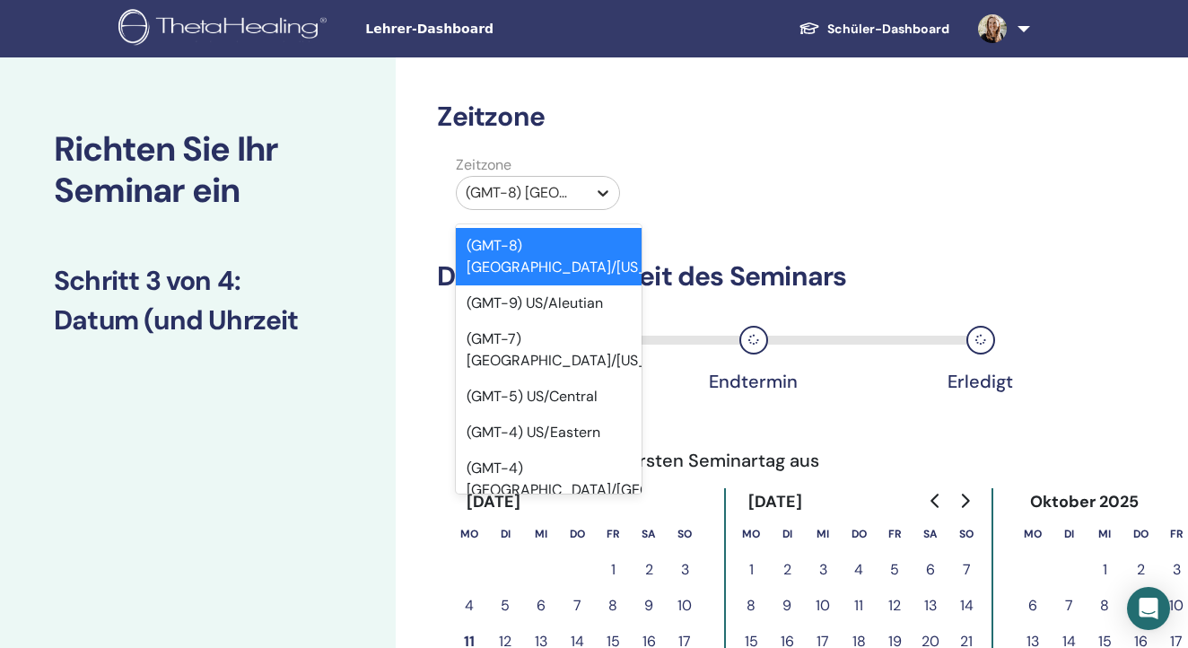
click at [589, 194] on div at bounding box center [603, 193] width 32 height 32
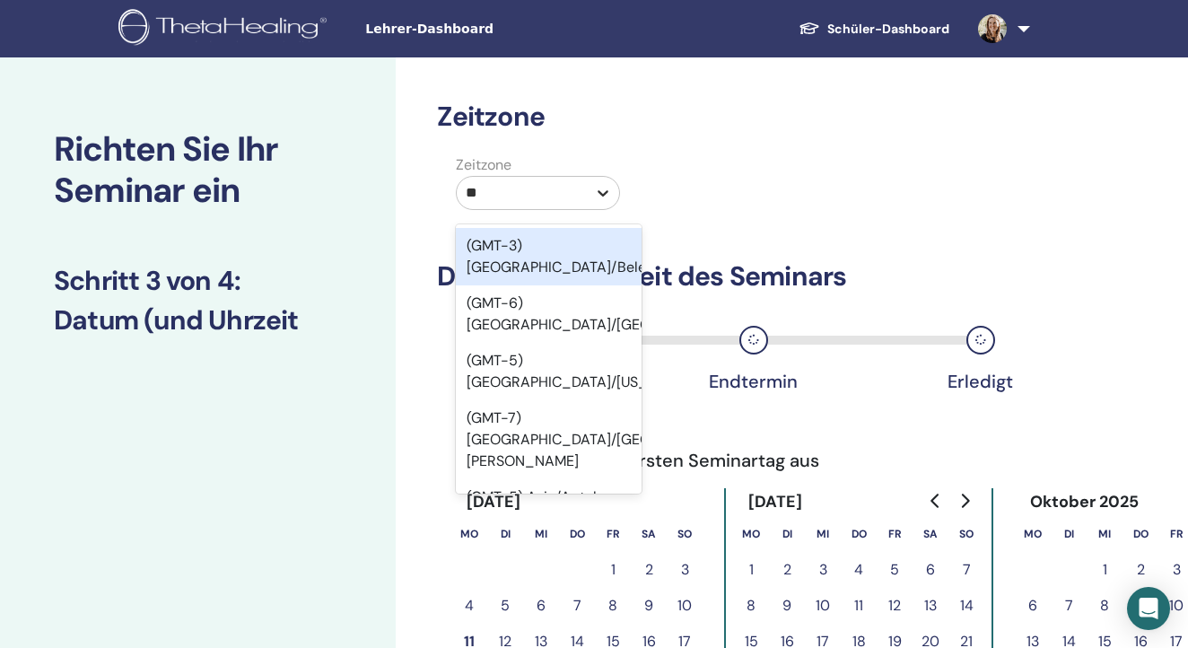
type input "***"
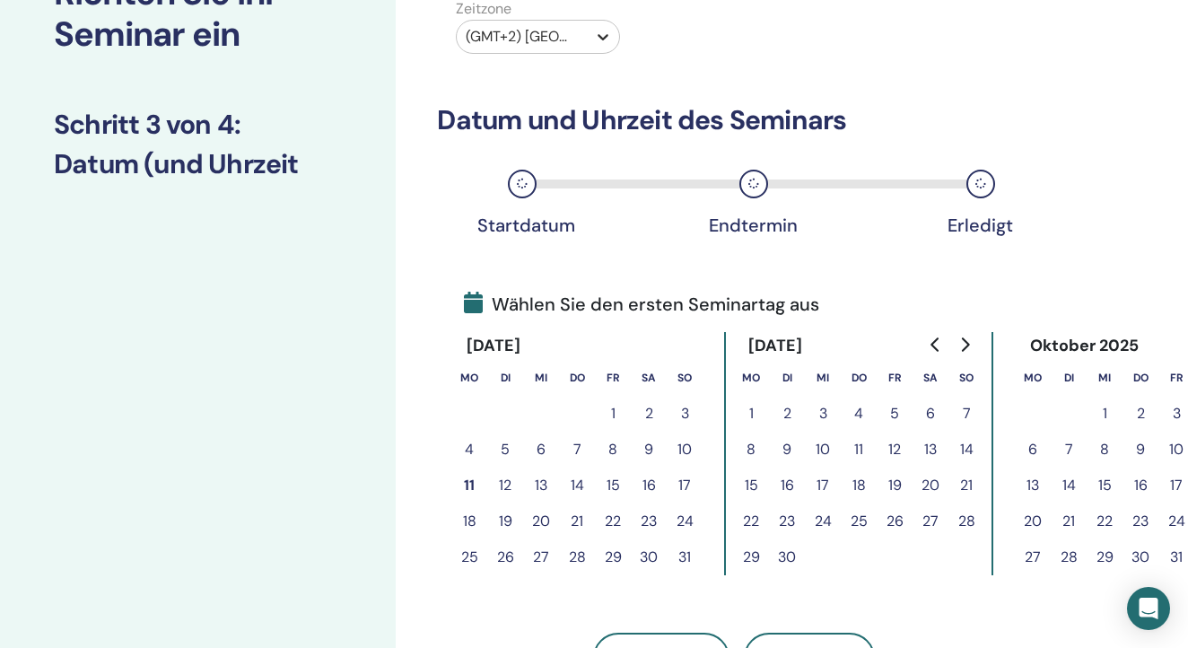
scroll to position [161, 0]
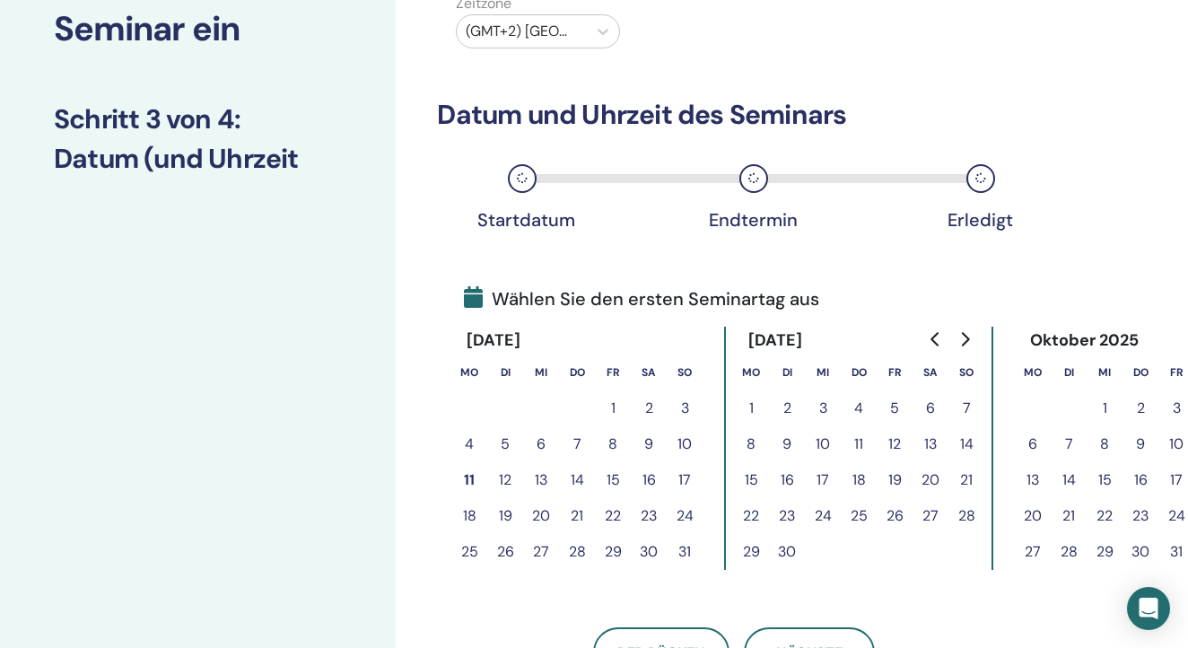
click at [930, 474] on button "20" at bounding box center [930, 480] width 36 height 36
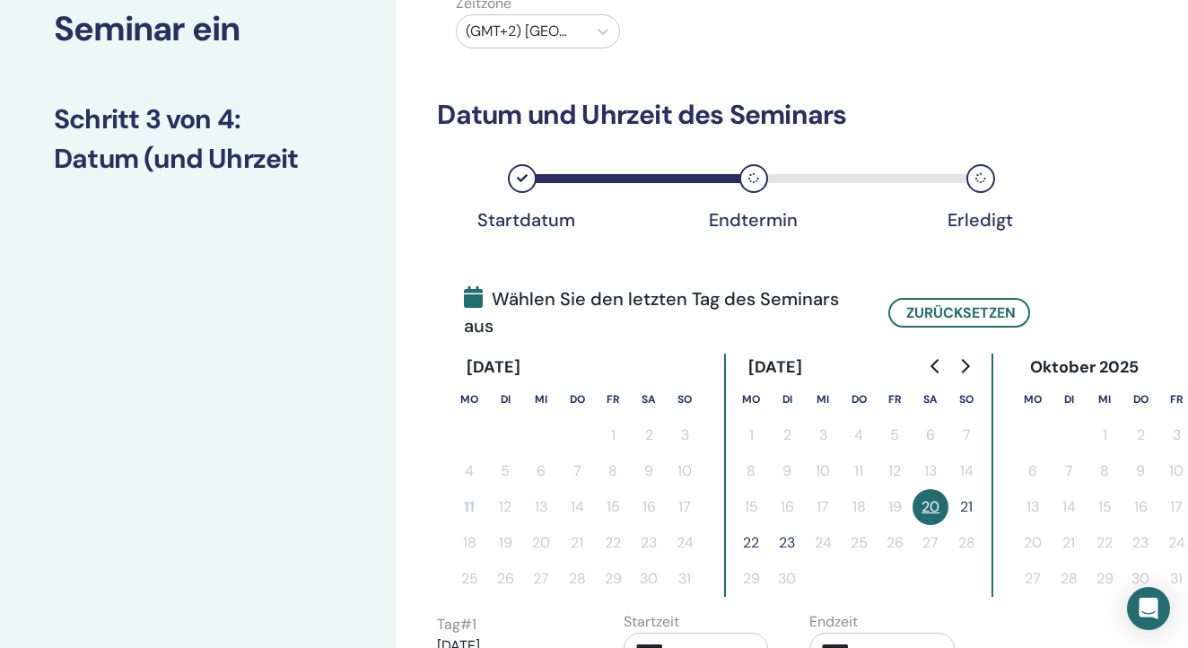
click at [963, 498] on button "21" at bounding box center [966, 507] width 36 height 36
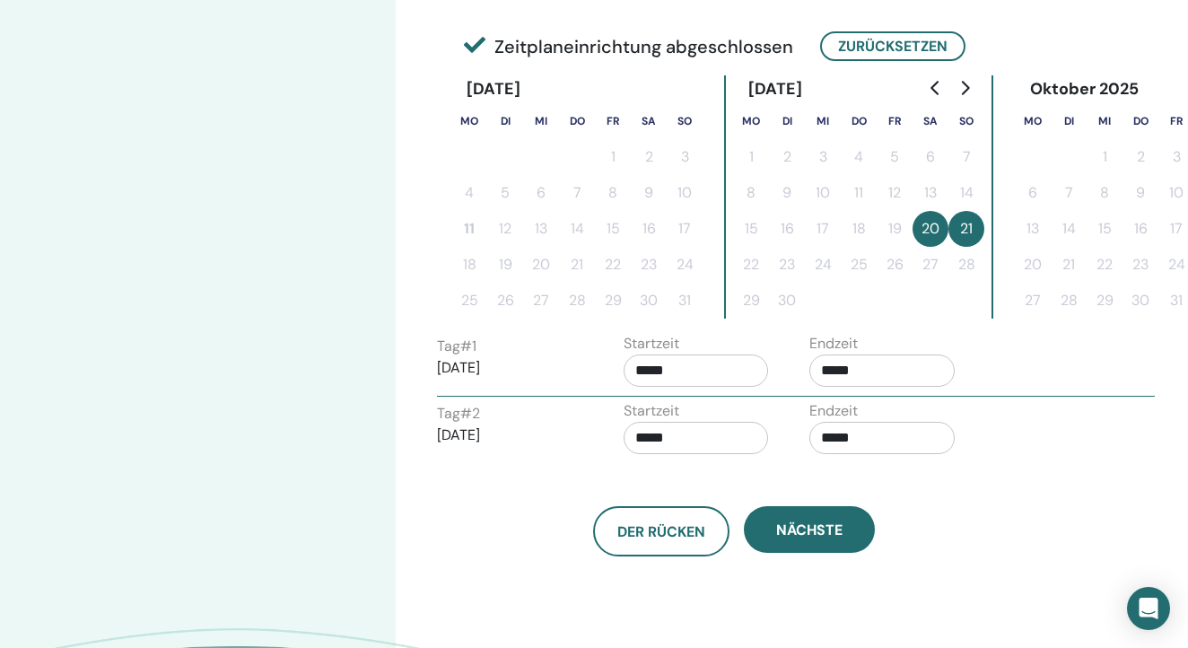
scroll to position [417, 0]
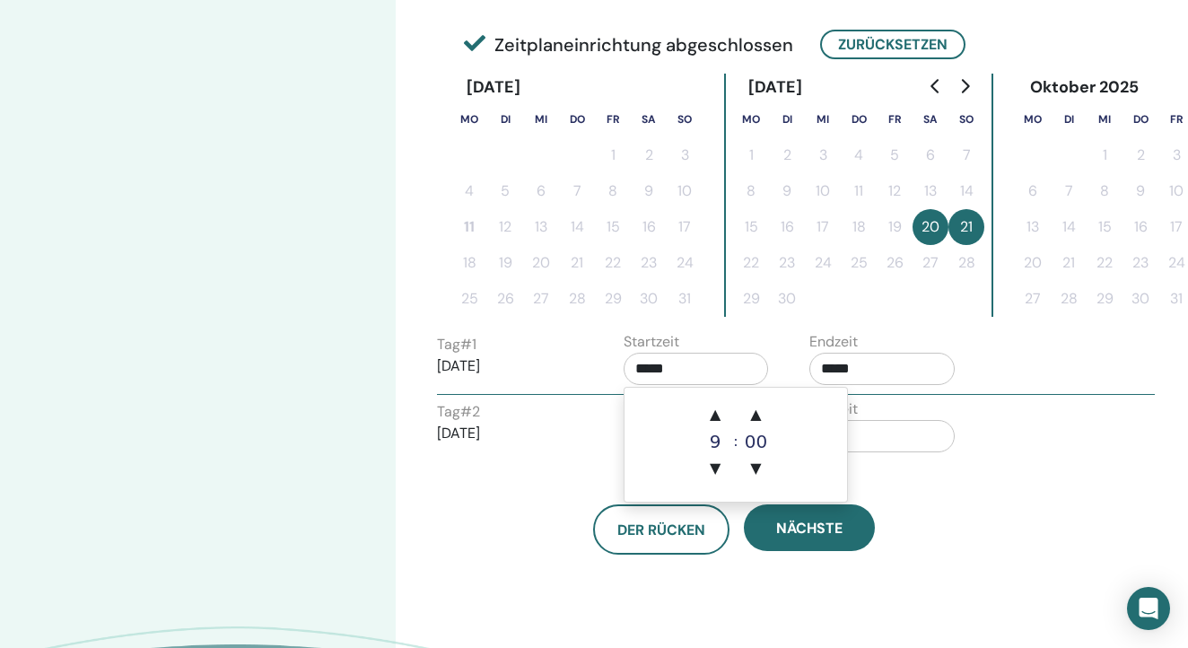
click at [690, 376] on input "*****" at bounding box center [695, 369] width 145 height 32
click at [705, 403] on span "▲" at bounding box center [715, 414] width 36 height 36
type input "*****"
click at [872, 373] on input "*****" at bounding box center [881, 369] width 145 height 32
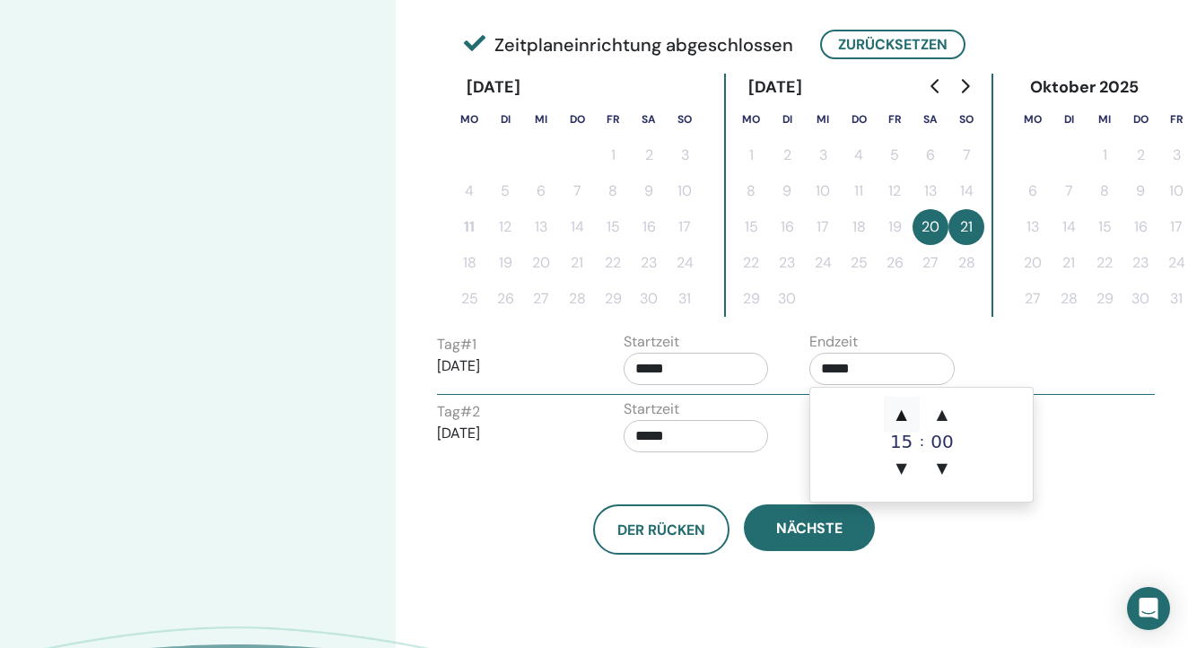
click at [896, 407] on span "▲" at bounding box center [902, 414] width 36 height 36
type input "*****"
click at [728, 431] on input "*****" at bounding box center [695, 436] width 145 height 32
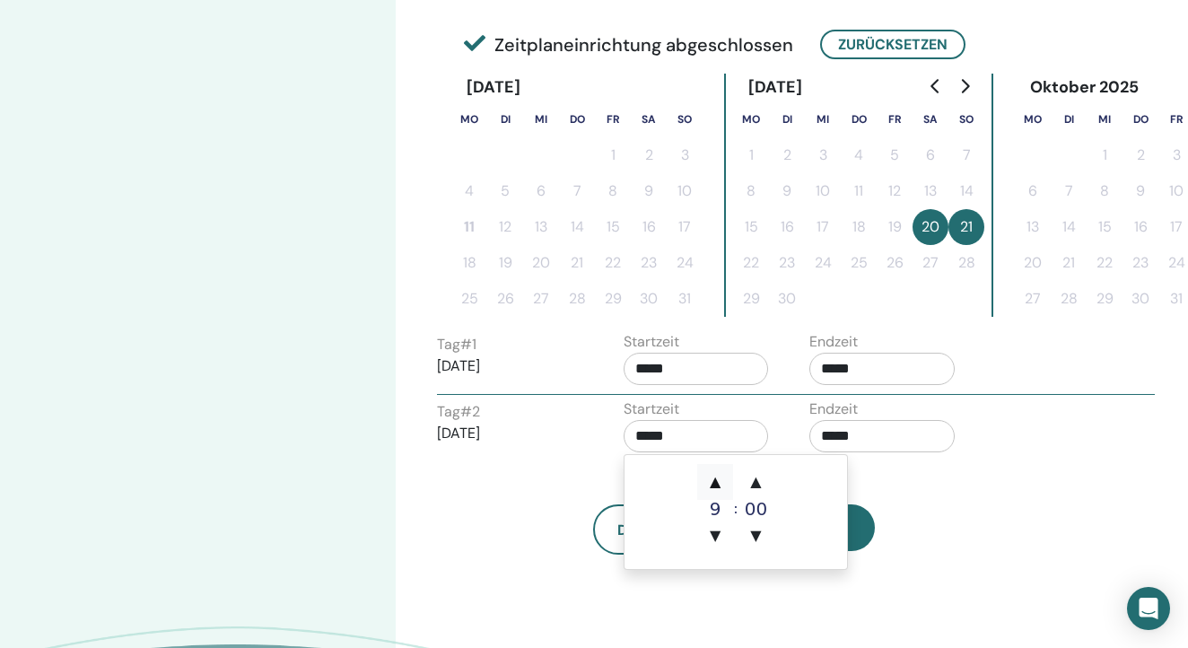
click at [717, 475] on span "▲" at bounding box center [715, 482] width 36 height 36
type input "*****"
click at [887, 429] on input "*****" at bounding box center [881, 436] width 145 height 32
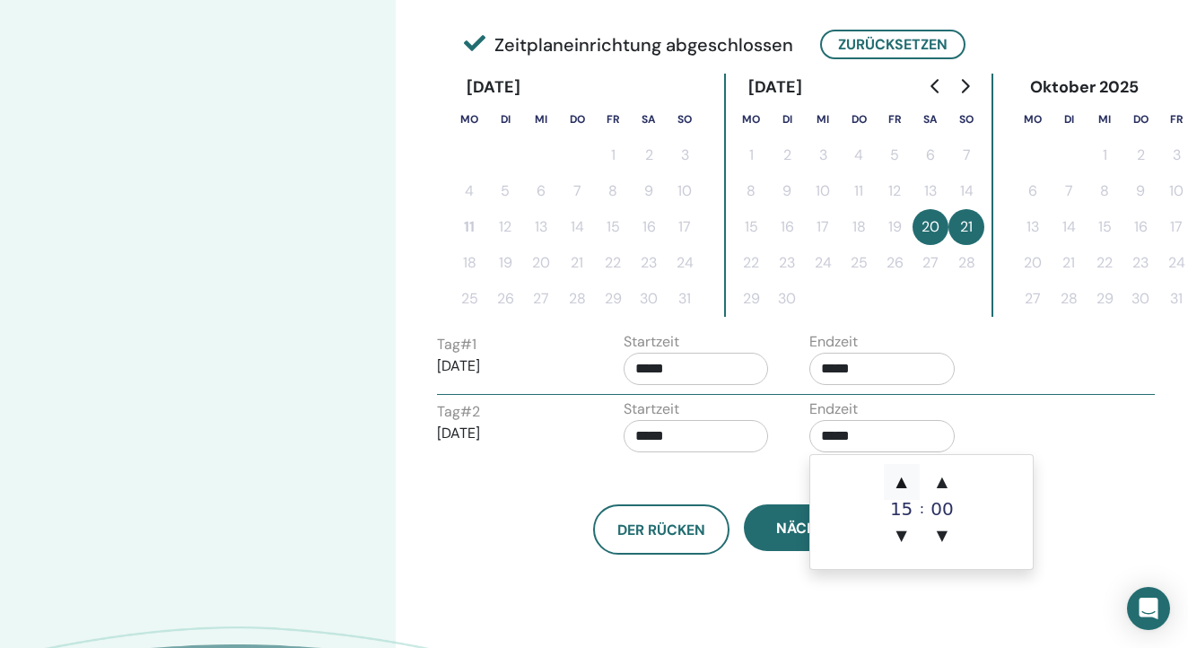
click at [906, 471] on span "▲" at bounding box center [902, 482] width 36 height 36
type input "*****"
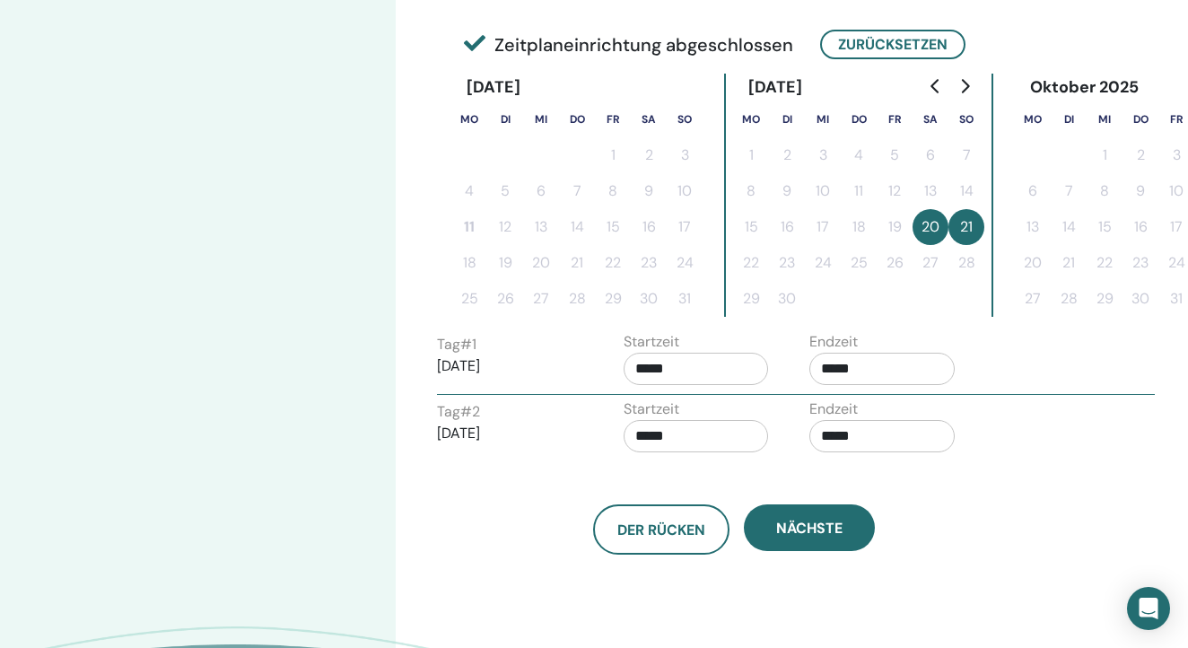
click at [1076, 484] on div "Zeitzone Zeitzone (GMT+2) Europe/Berlin Datum und Uhrzeit des Seminars Startdat…" at bounding box center [792, 222] width 792 height 1165
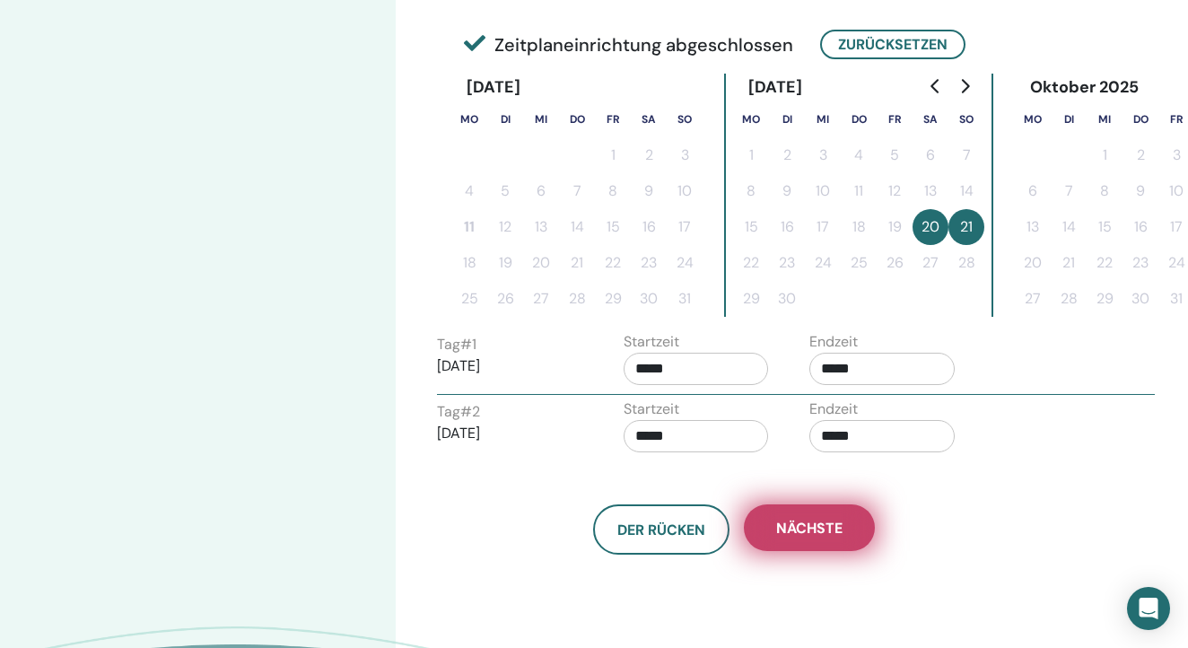
click at [846, 519] on button "Nächste" at bounding box center [809, 527] width 131 height 47
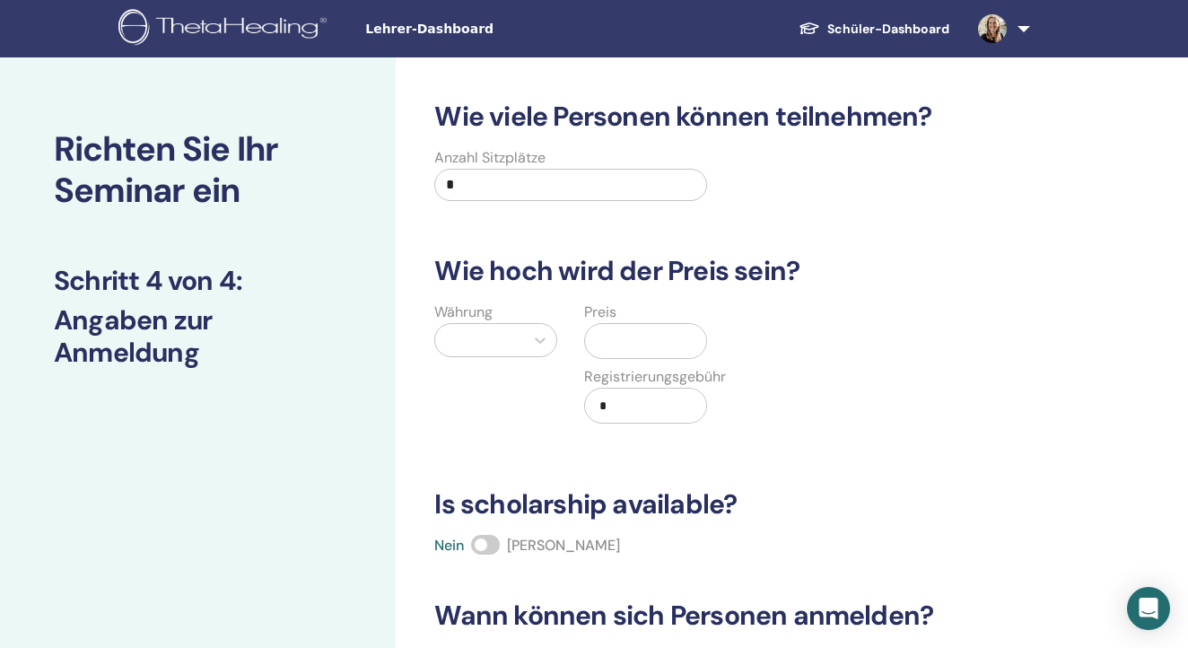
scroll to position [0, 0]
click at [489, 178] on input "*" at bounding box center [570, 185] width 272 height 32
type input "**"
click at [534, 341] on icon at bounding box center [540, 340] width 18 height 18
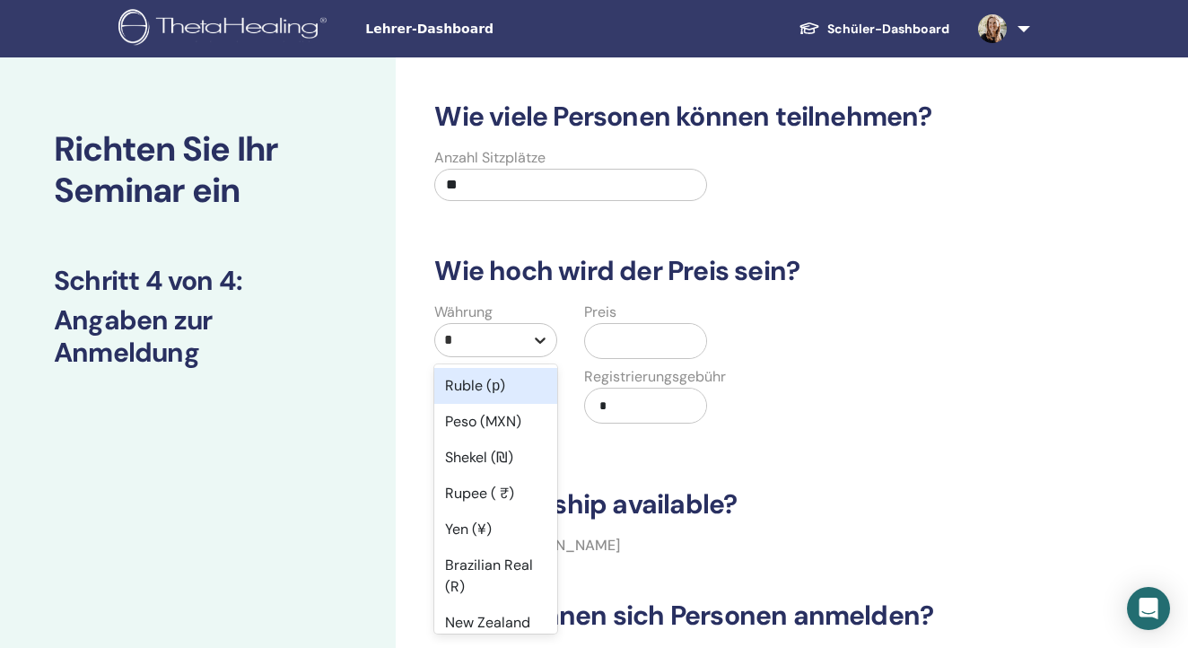
type input "**"
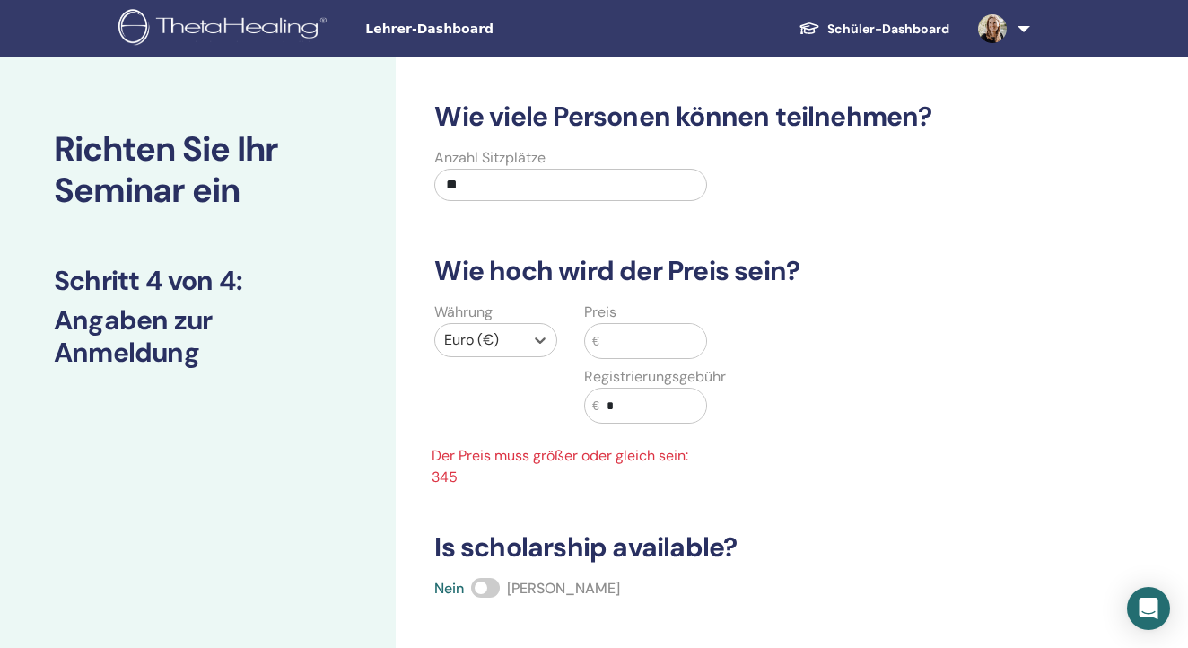
click at [621, 333] on input "text" at bounding box center [652, 341] width 107 height 34
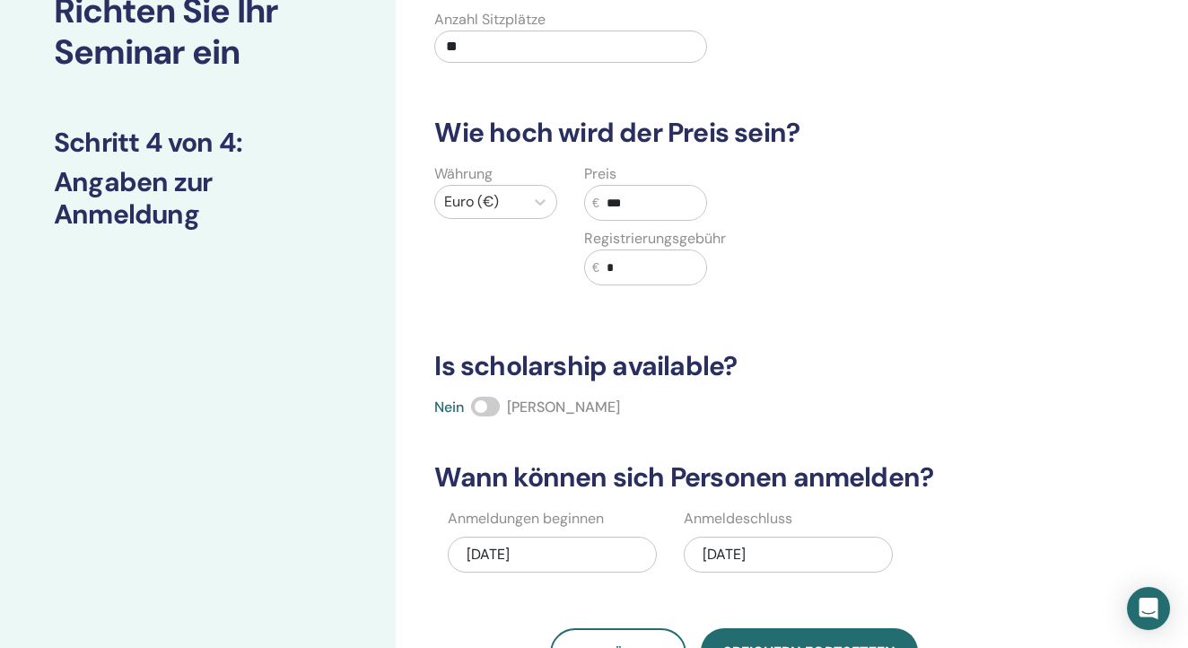
scroll to position [135, 0]
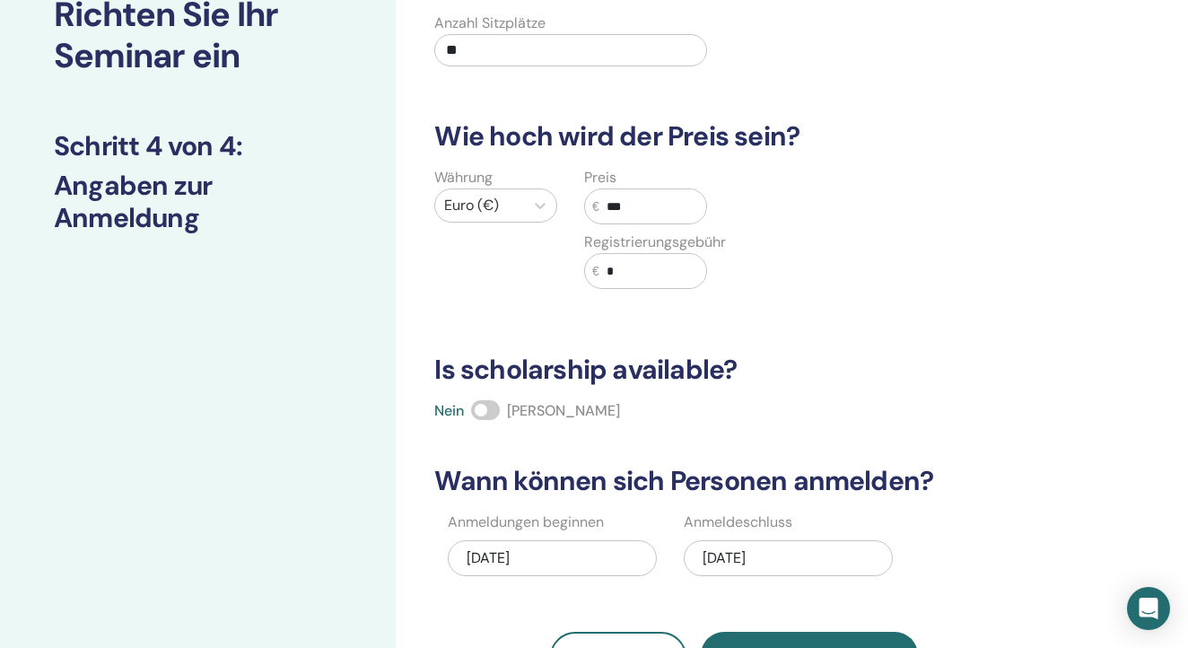
type input "***"
click at [494, 404] on span at bounding box center [485, 410] width 29 height 20
click at [846, 559] on div "09/21/2025" at bounding box center [788, 558] width 209 height 36
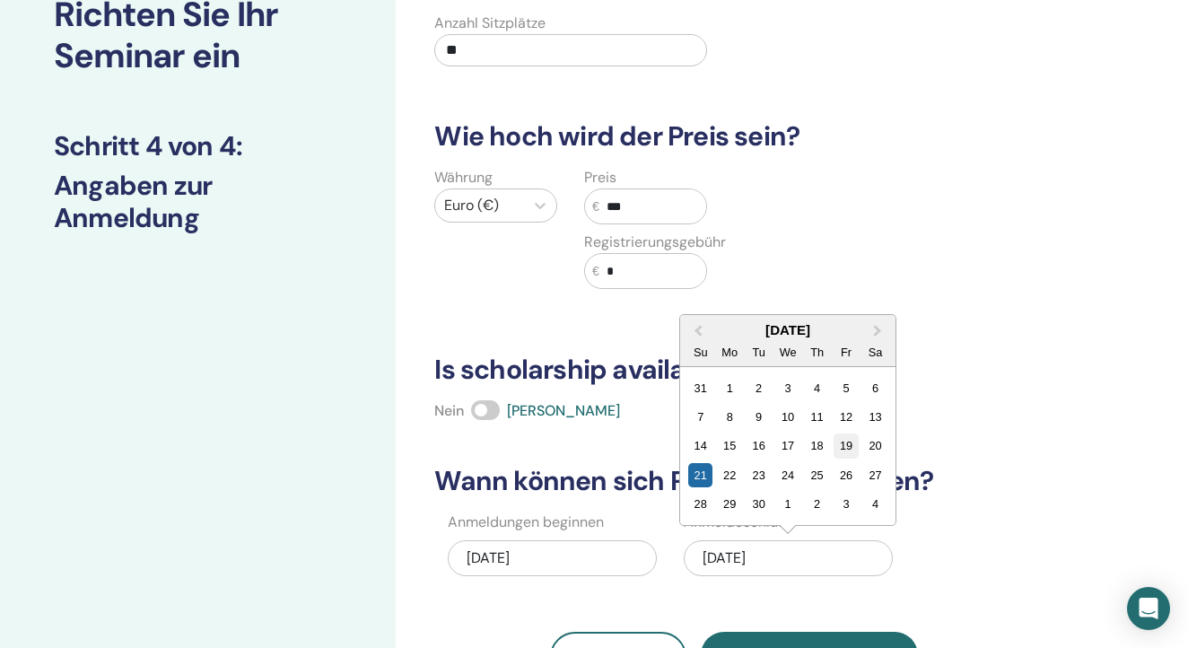
click at [845, 443] on div "19" at bounding box center [845, 445] width 24 height 24
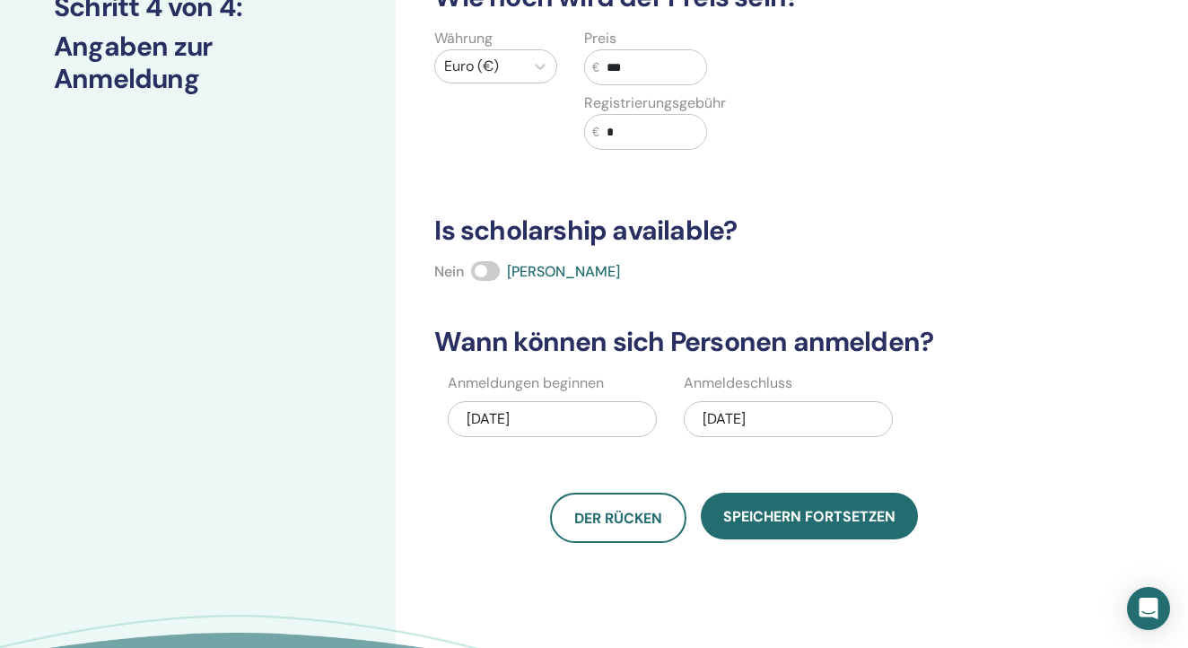
scroll to position [283, 0]
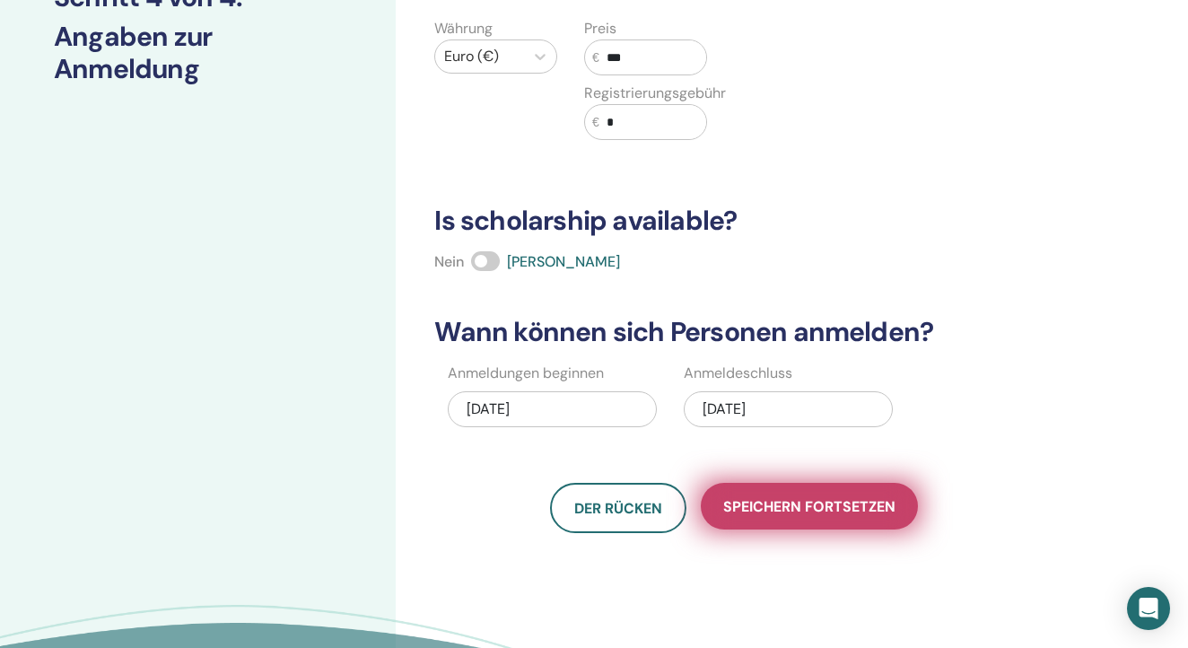
click at [802, 506] on span "Speichern fortsetzen" at bounding box center [809, 506] width 172 height 19
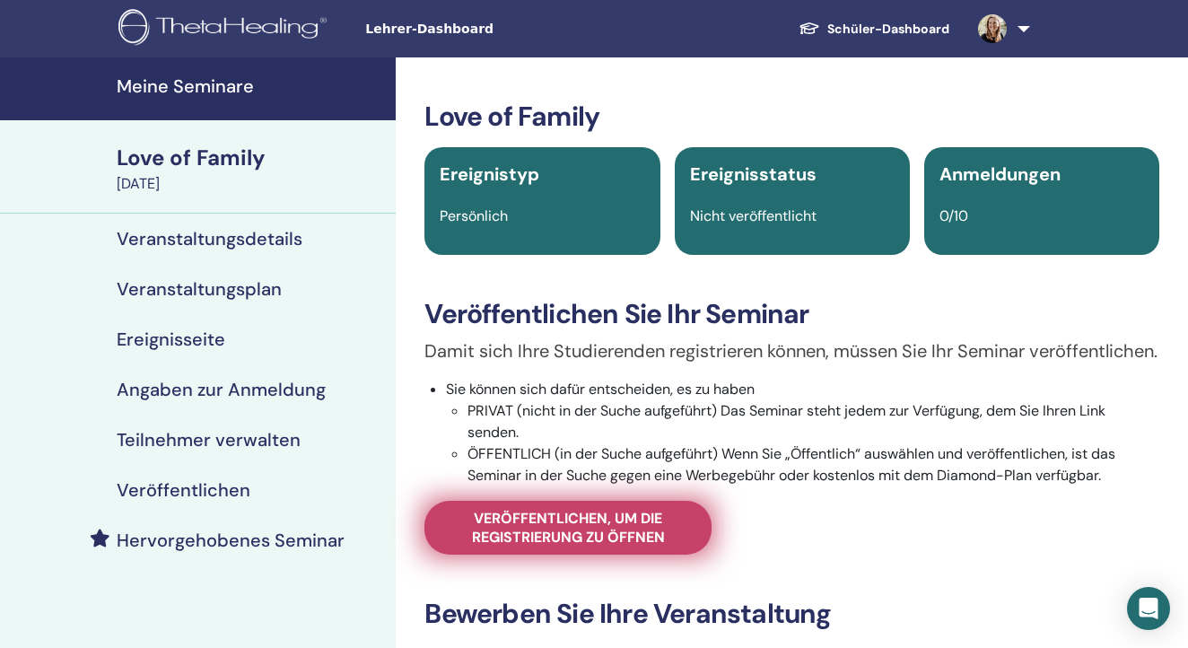
click at [551, 546] on span "Veröffentlichen, um die Registrierung zu öffnen" at bounding box center [568, 528] width 242 height 38
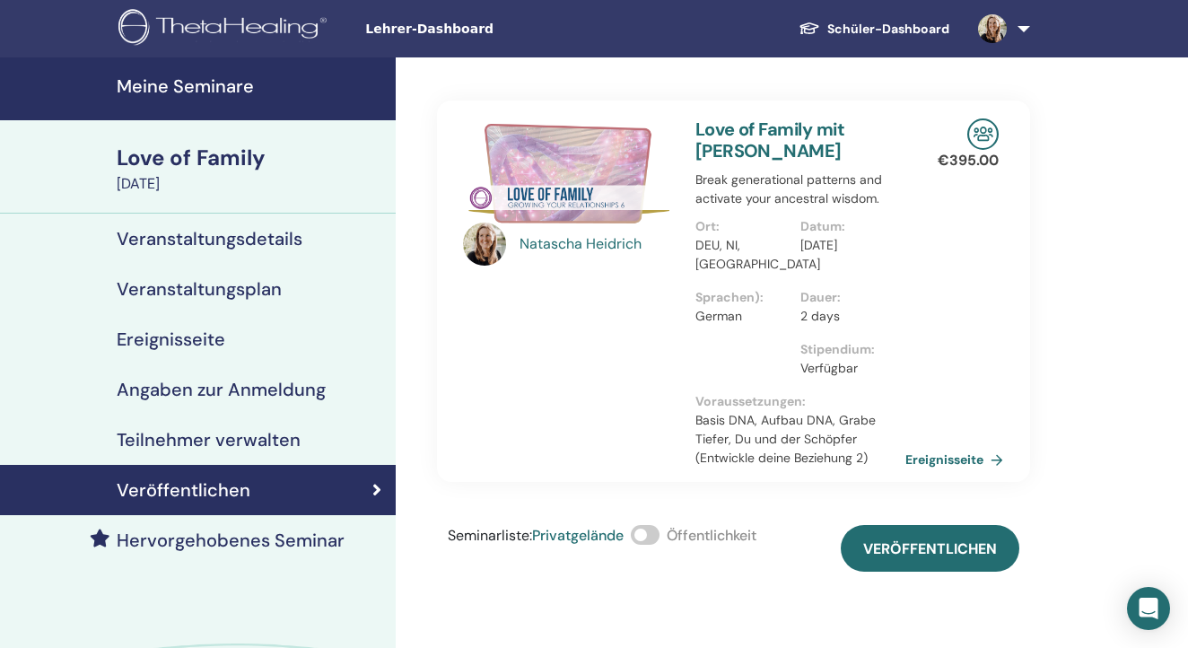
click at [653, 537] on span at bounding box center [645, 535] width 29 height 20
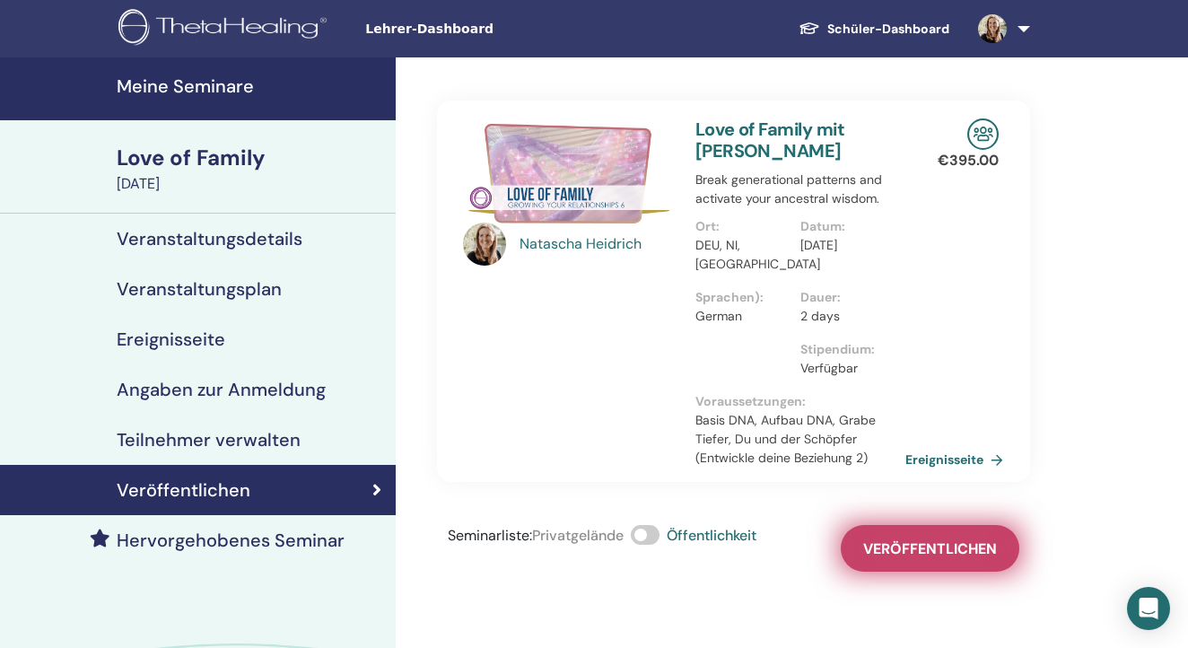
click at [903, 551] on span "Veröffentlichen" at bounding box center [930, 548] width 134 height 19
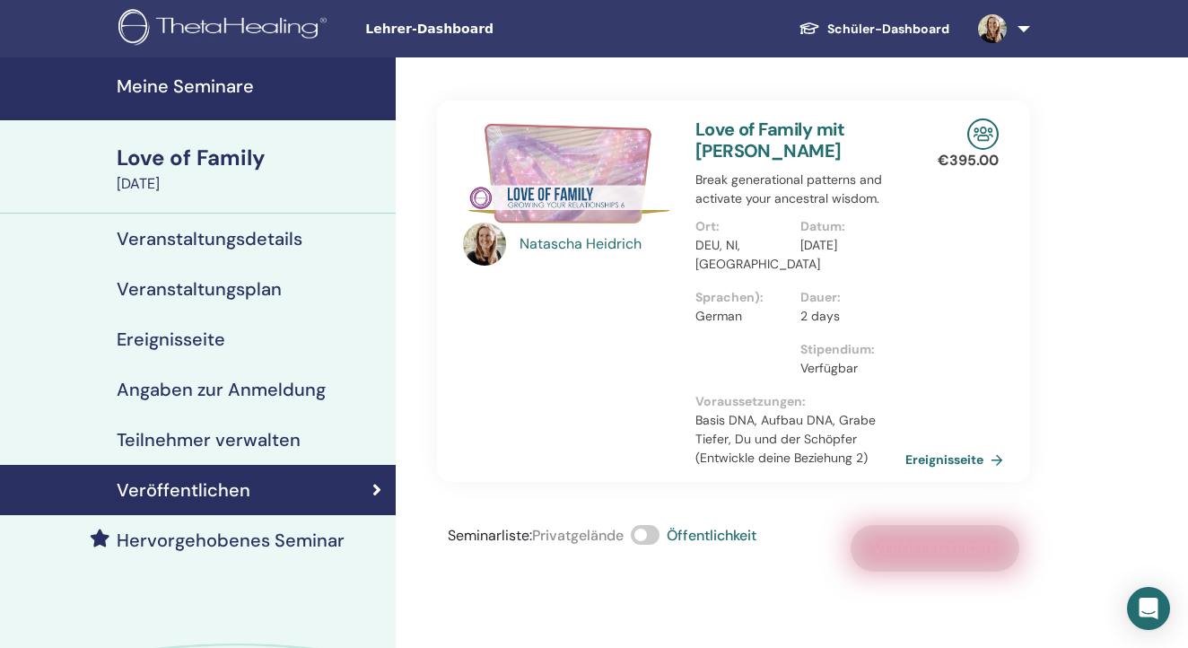
click at [238, 84] on h4 "Meine Seminare" at bounding box center [251, 86] width 268 height 22
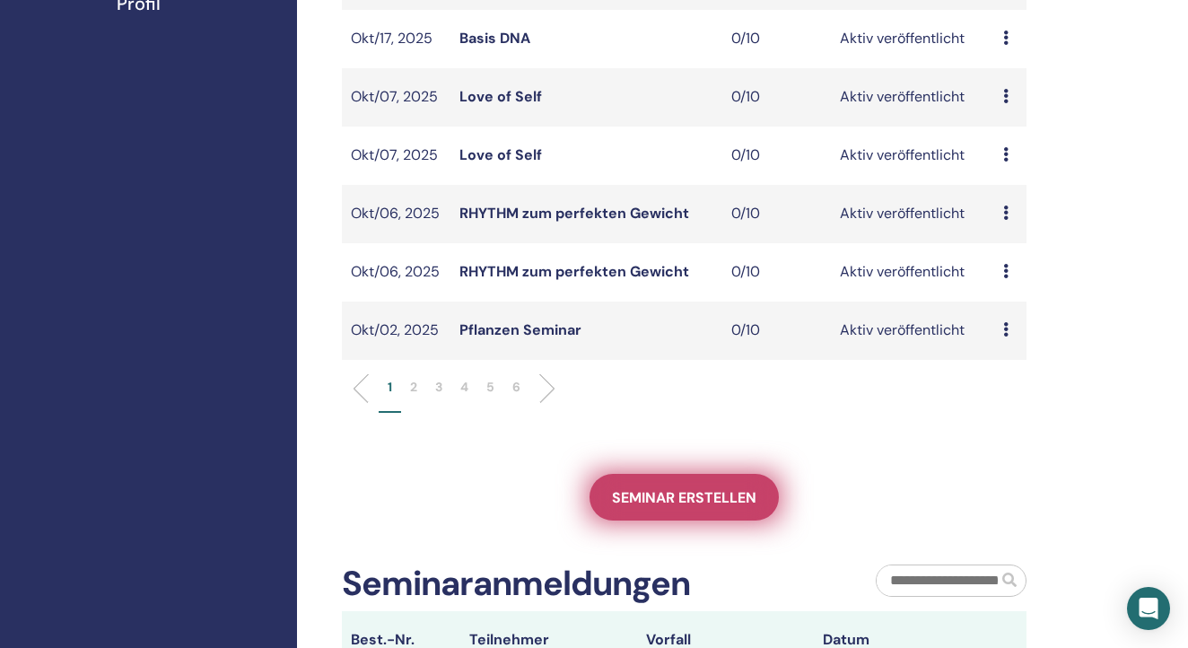
scroll to position [566, 0]
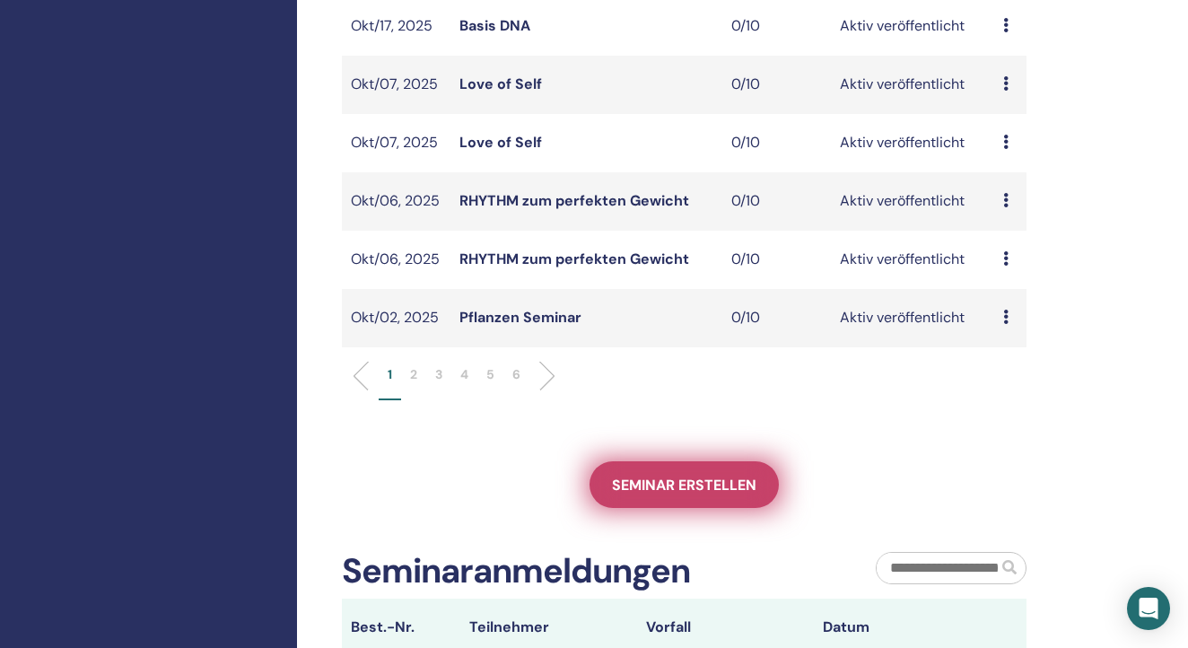
click at [711, 488] on span "Seminar erstellen" at bounding box center [684, 484] width 144 height 19
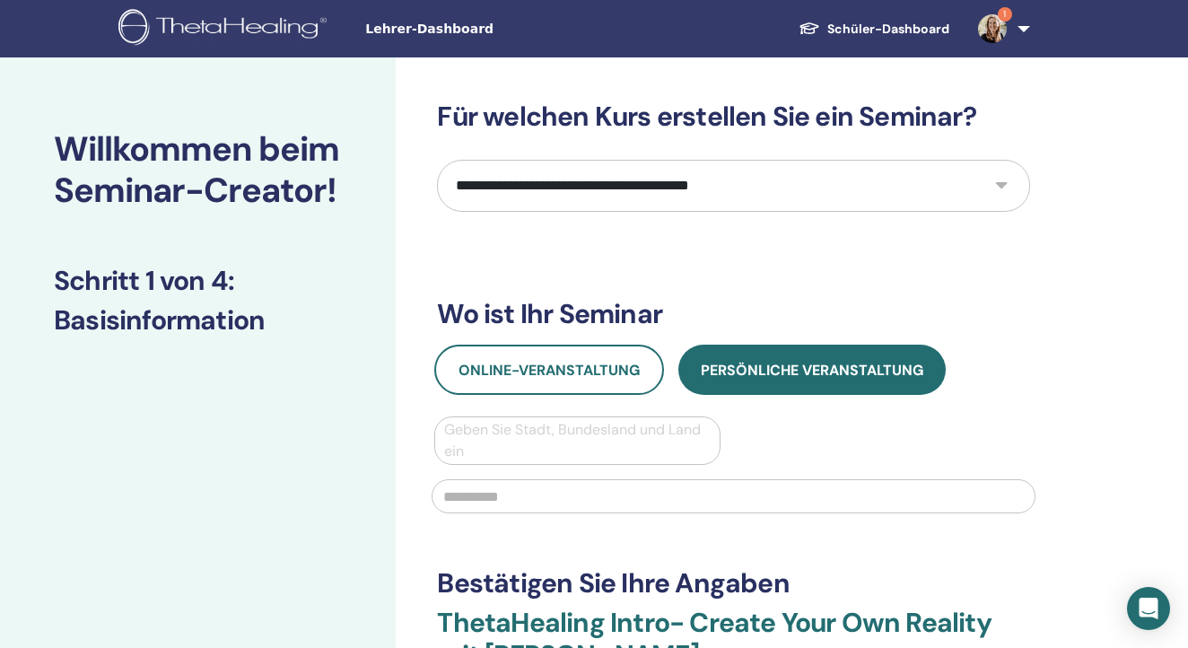
select select "****"
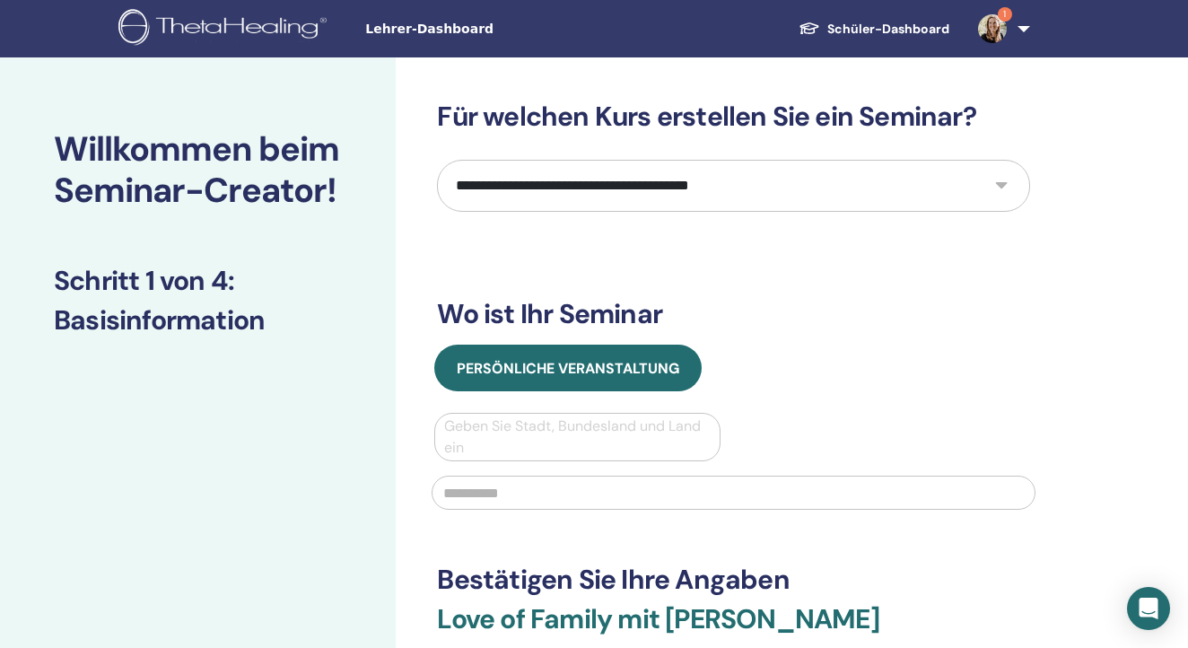
click at [1016, 22] on link "1" at bounding box center [1000, 28] width 74 height 57
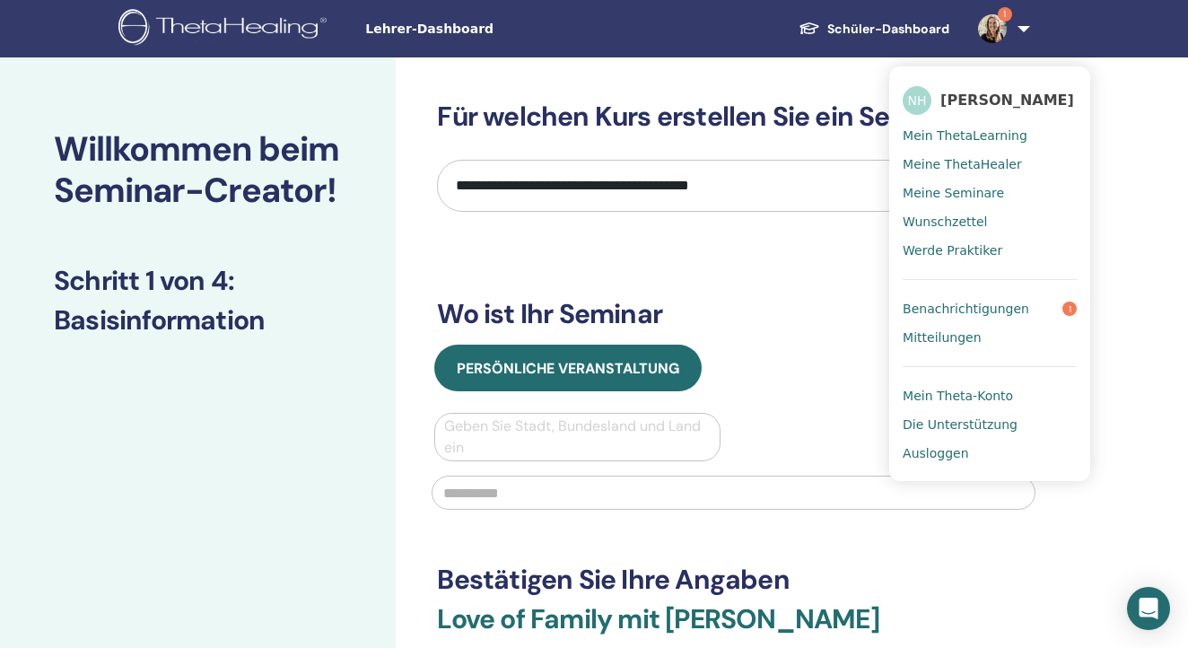
click at [996, 311] on span "Benachrichtigungen" at bounding box center [965, 309] width 126 height 16
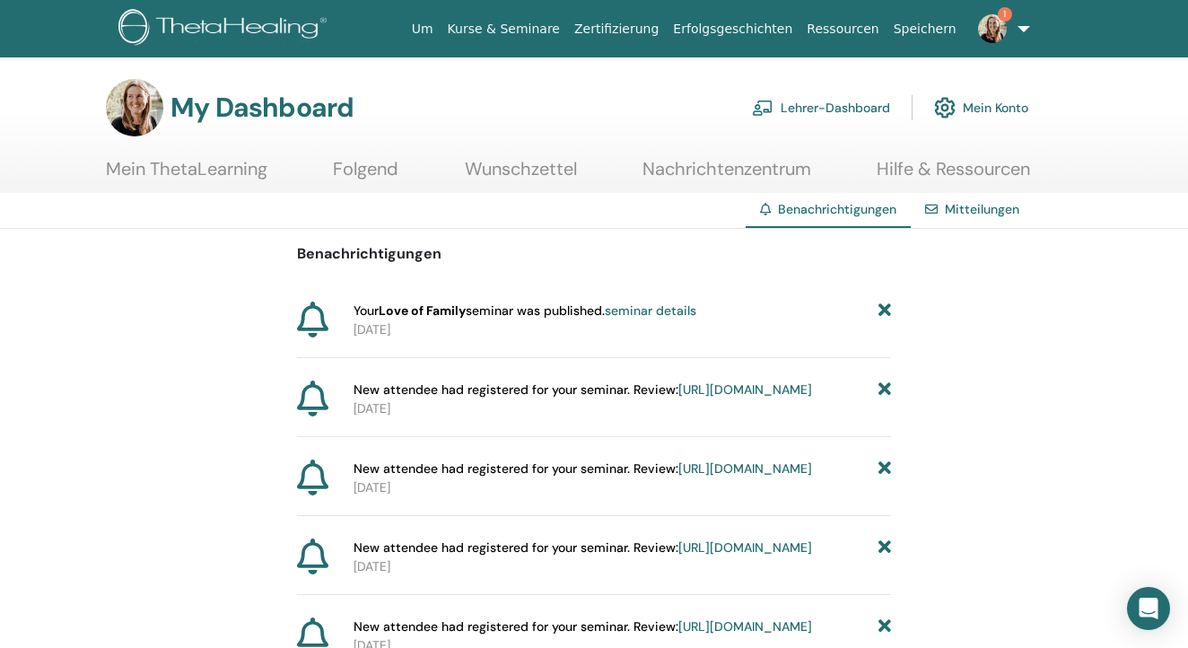
click at [882, 307] on icon at bounding box center [884, 310] width 13 height 19
click at [975, 214] on link "Mitteilungen" at bounding box center [982, 209] width 74 height 16
